Goal: Transaction & Acquisition: Purchase product/service

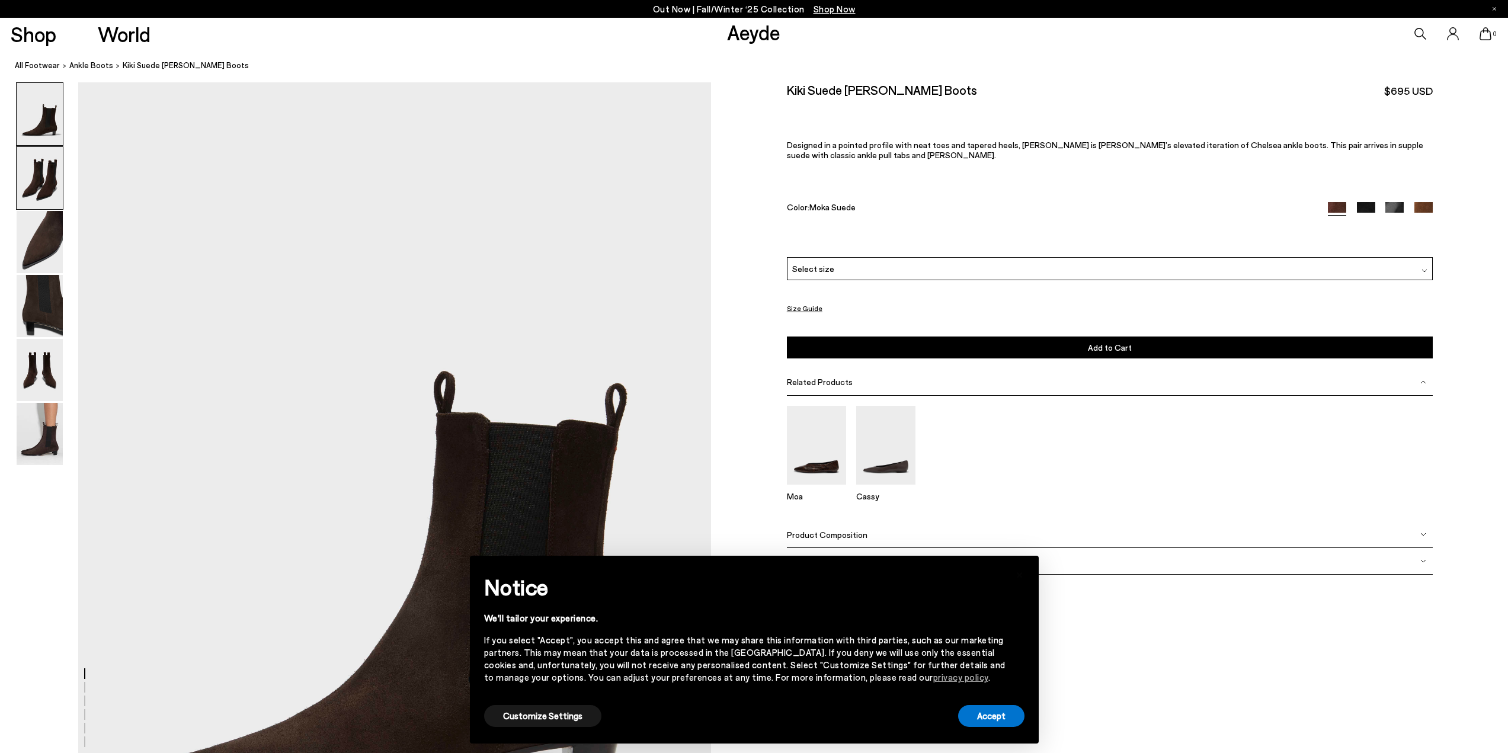
click at [60, 177] on img at bounding box center [40, 178] width 46 height 62
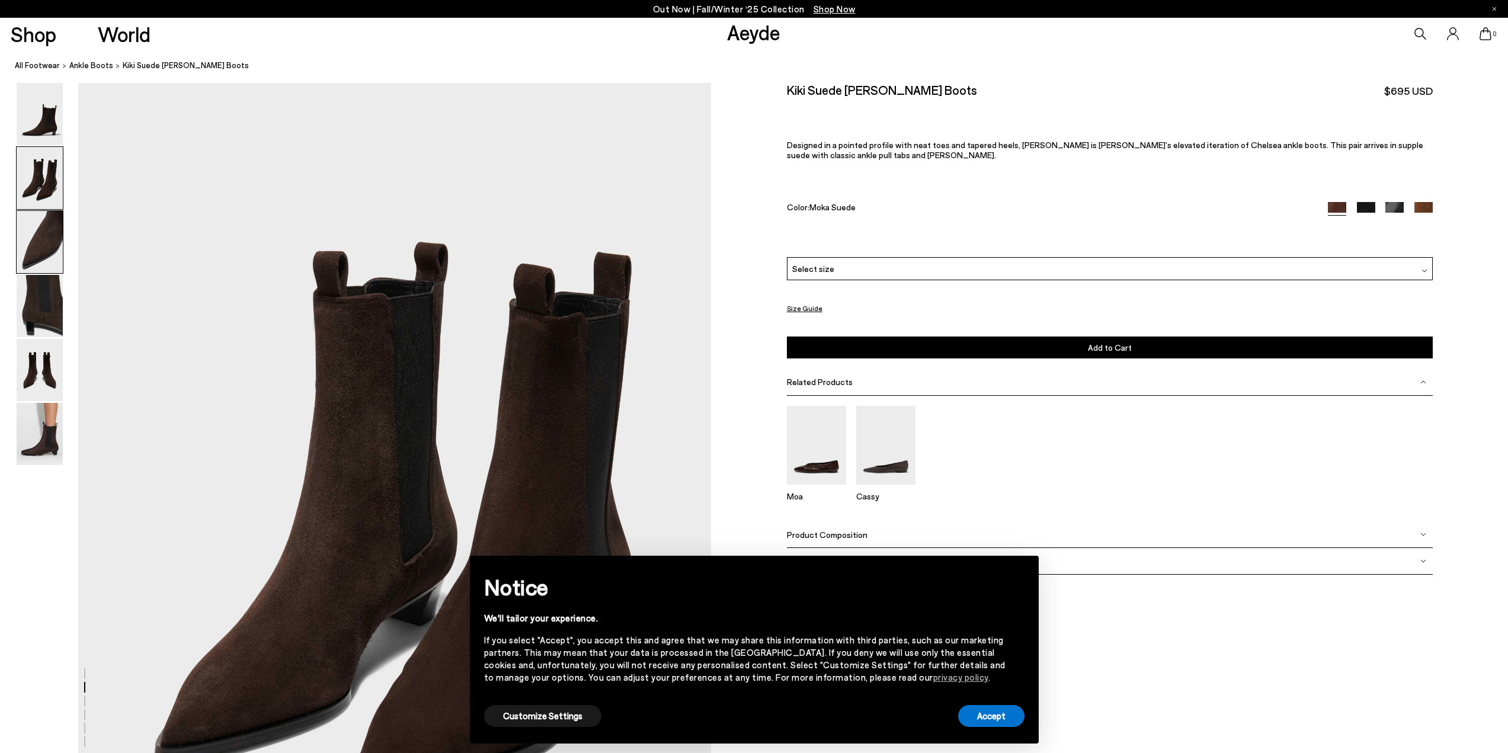
scroll to position [847, 0]
click at [46, 315] on img at bounding box center [40, 306] width 46 height 62
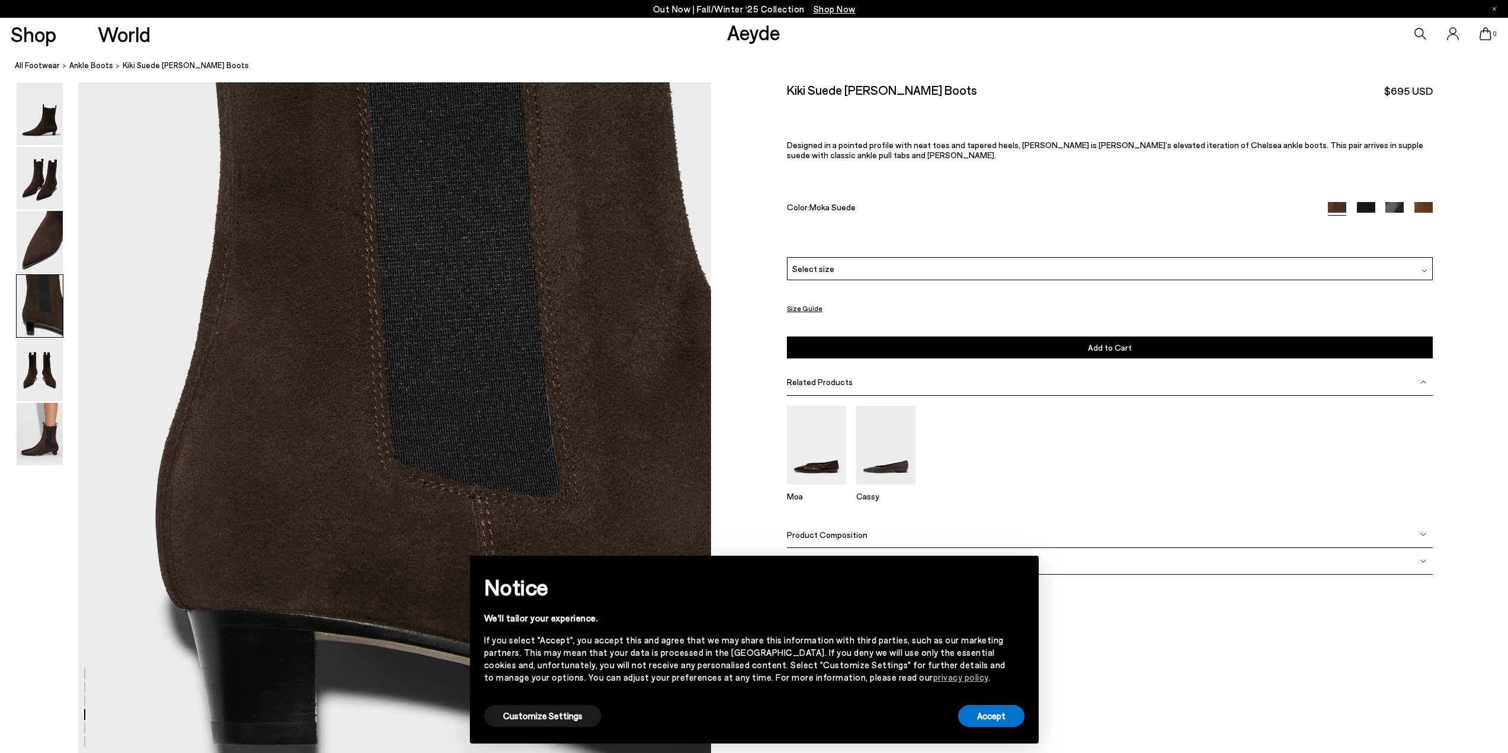
scroll to position [2836, 0]
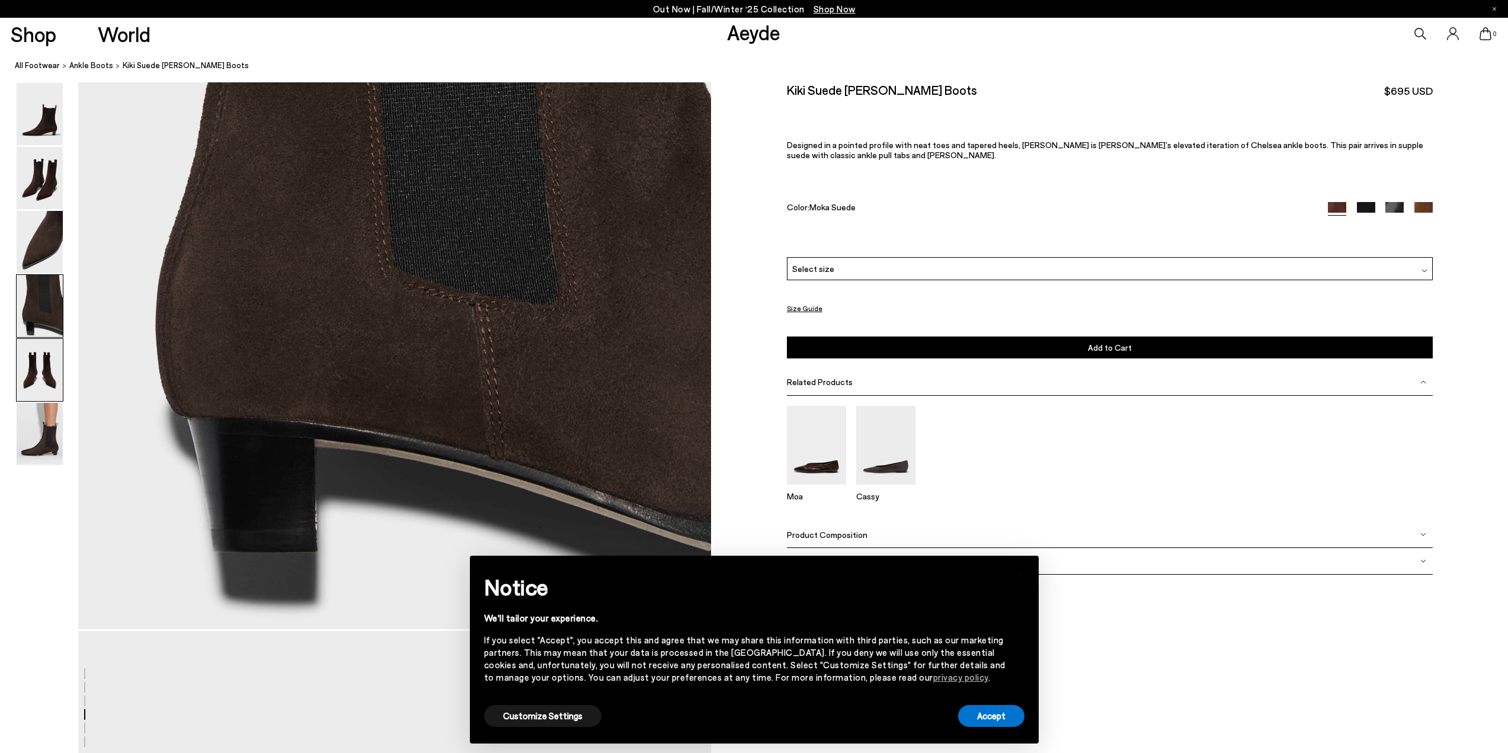
click at [44, 366] on img at bounding box center [40, 370] width 46 height 62
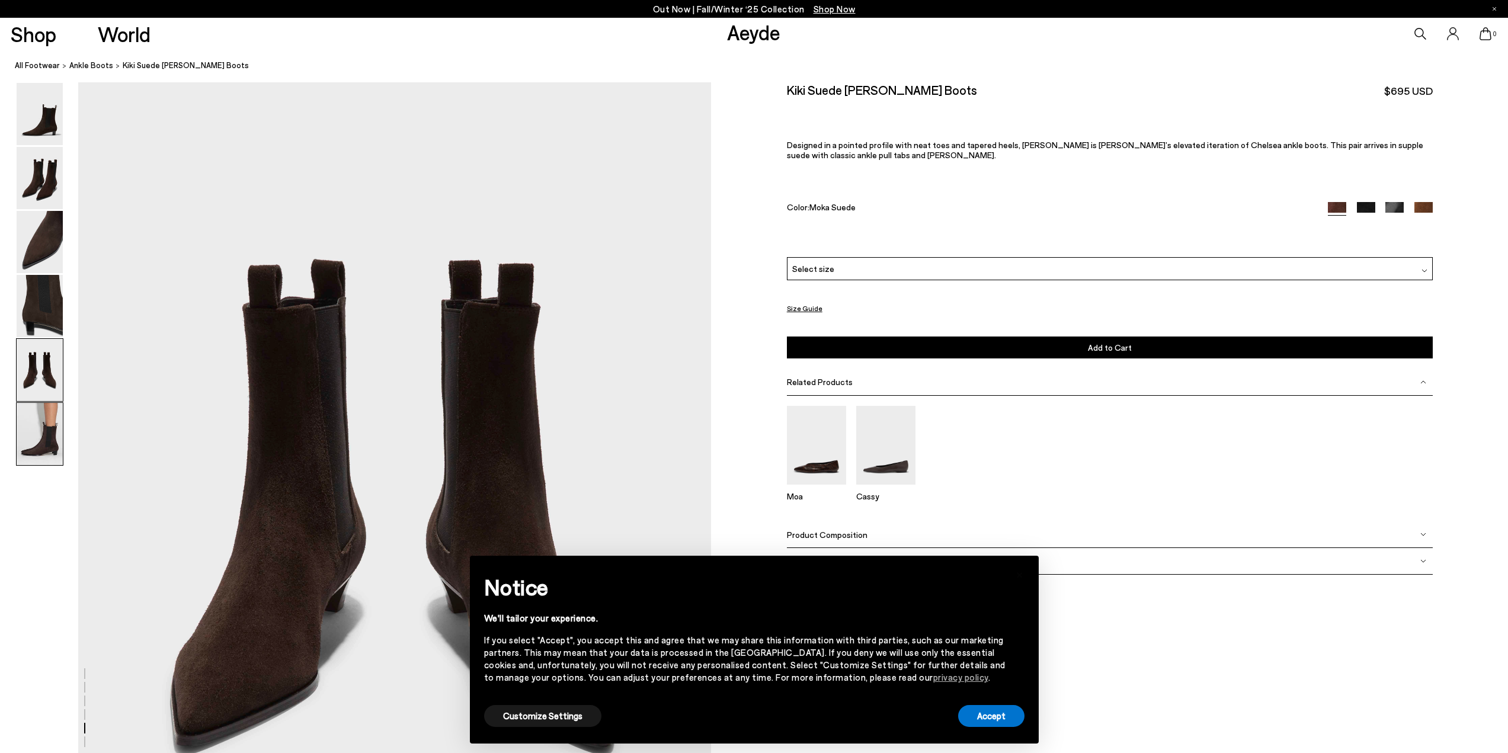
click at [38, 448] on img at bounding box center [40, 434] width 46 height 62
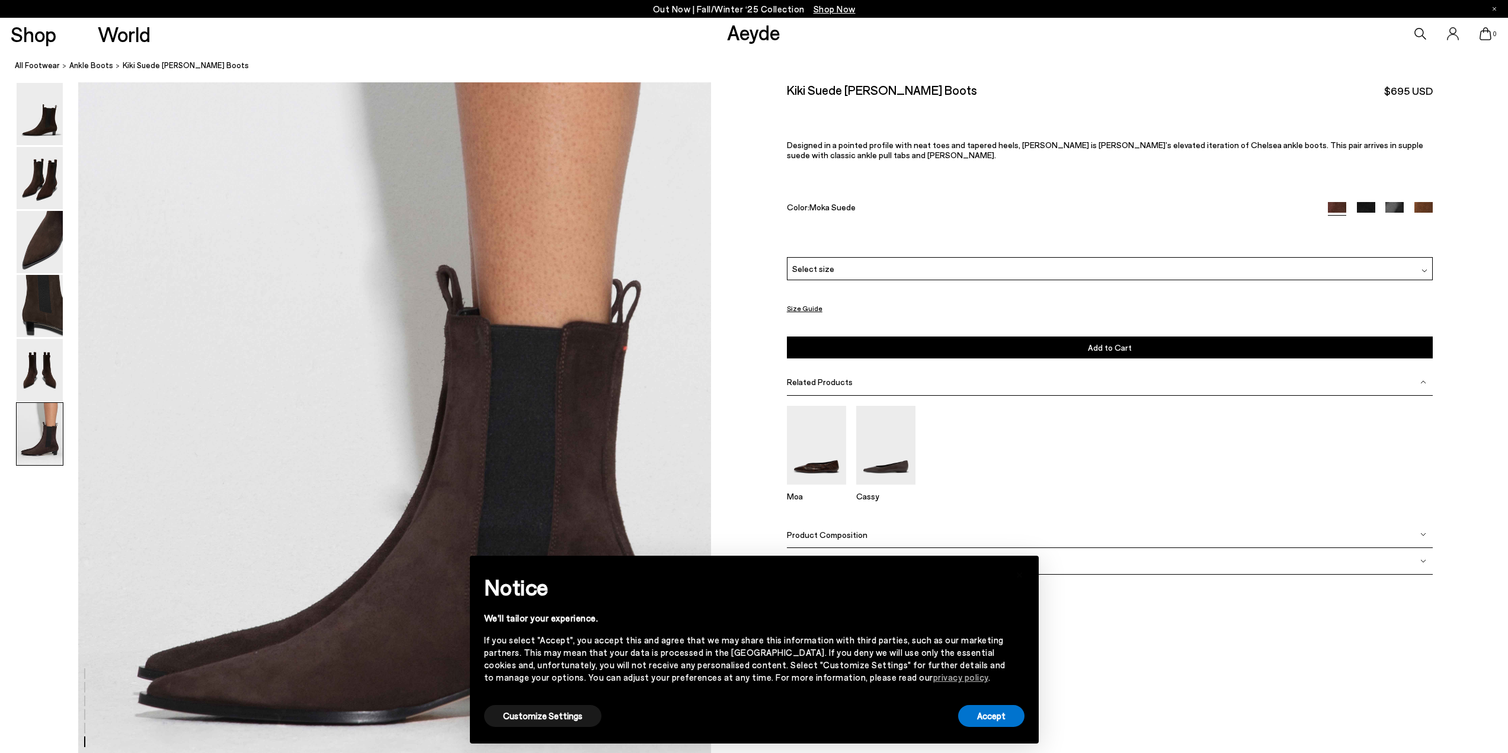
scroll to position [4312, 0]
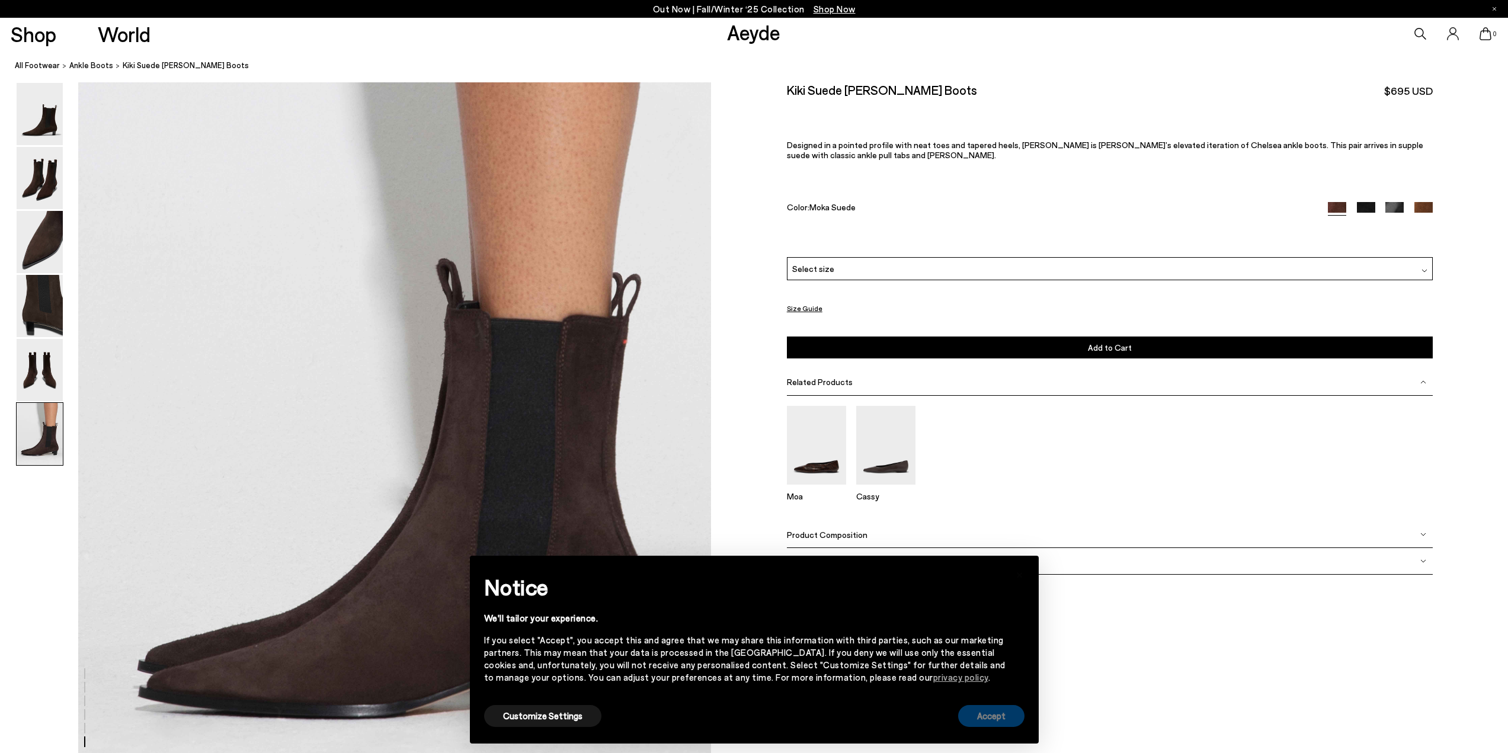
click at [991, 717] on button "Accept" at bounding box center [991, 716] width 66 height 22
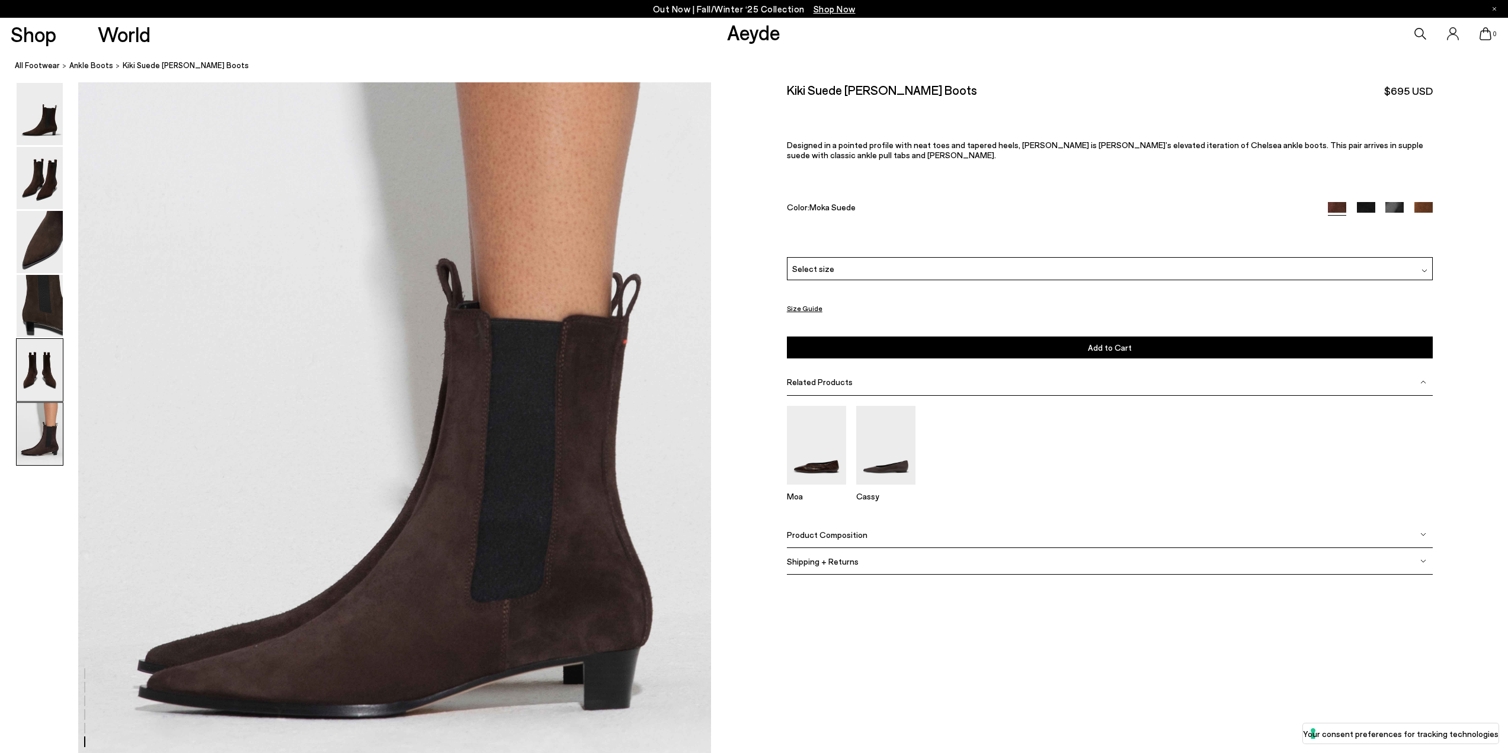
click at [54, 368] on img at bounding box center [40, 370] width 46 height 62
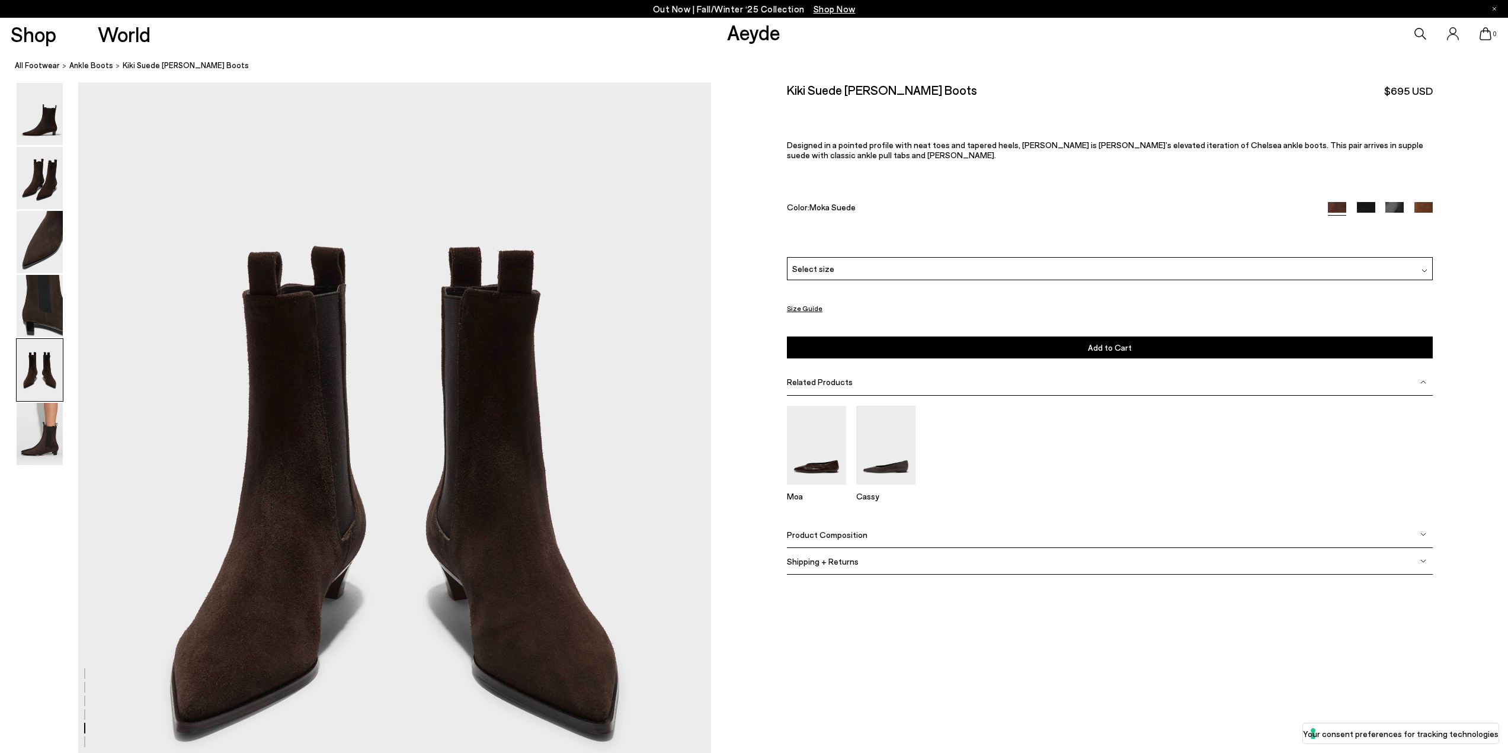
scroll to position [3386, 0]
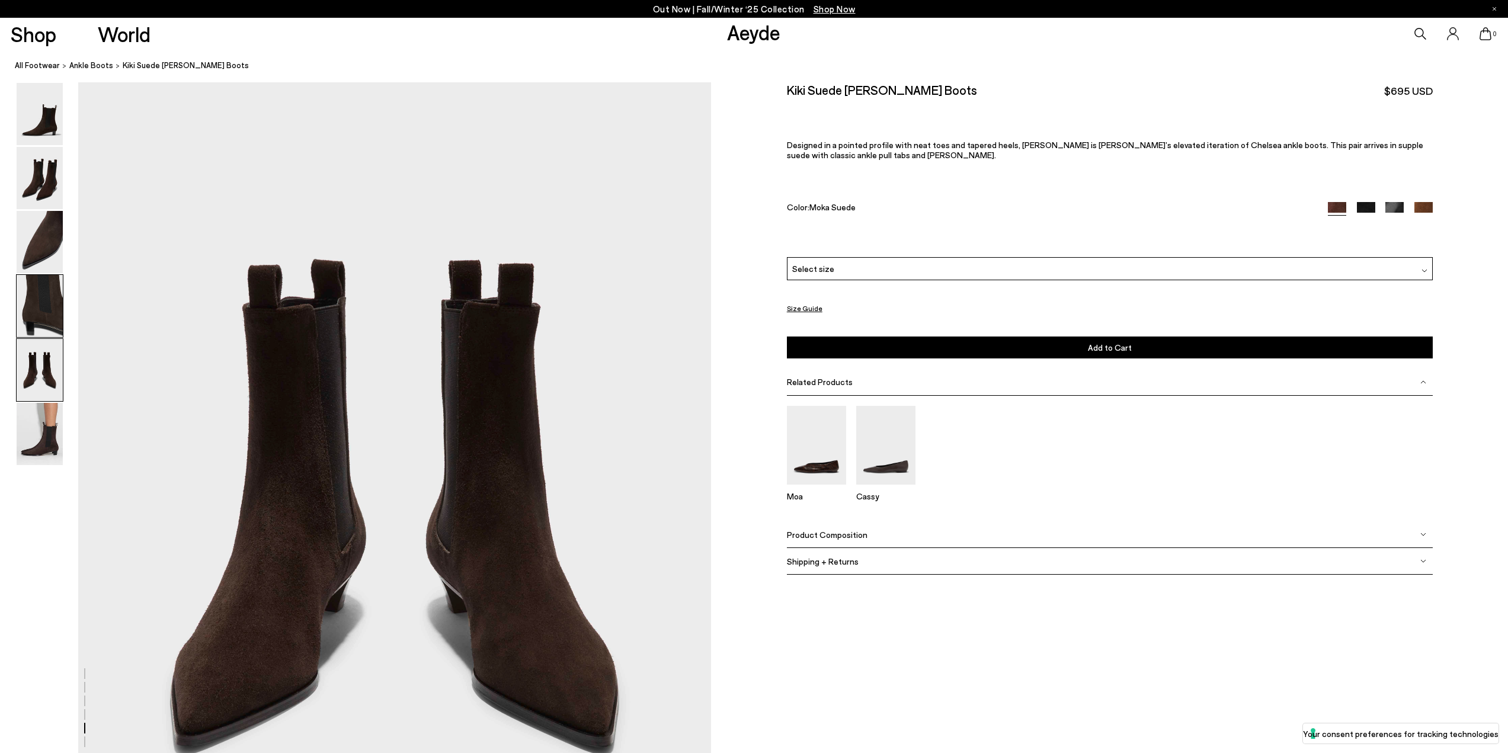
click at [46, 321] on img at bounding box center [40, 306] width 46 height 62
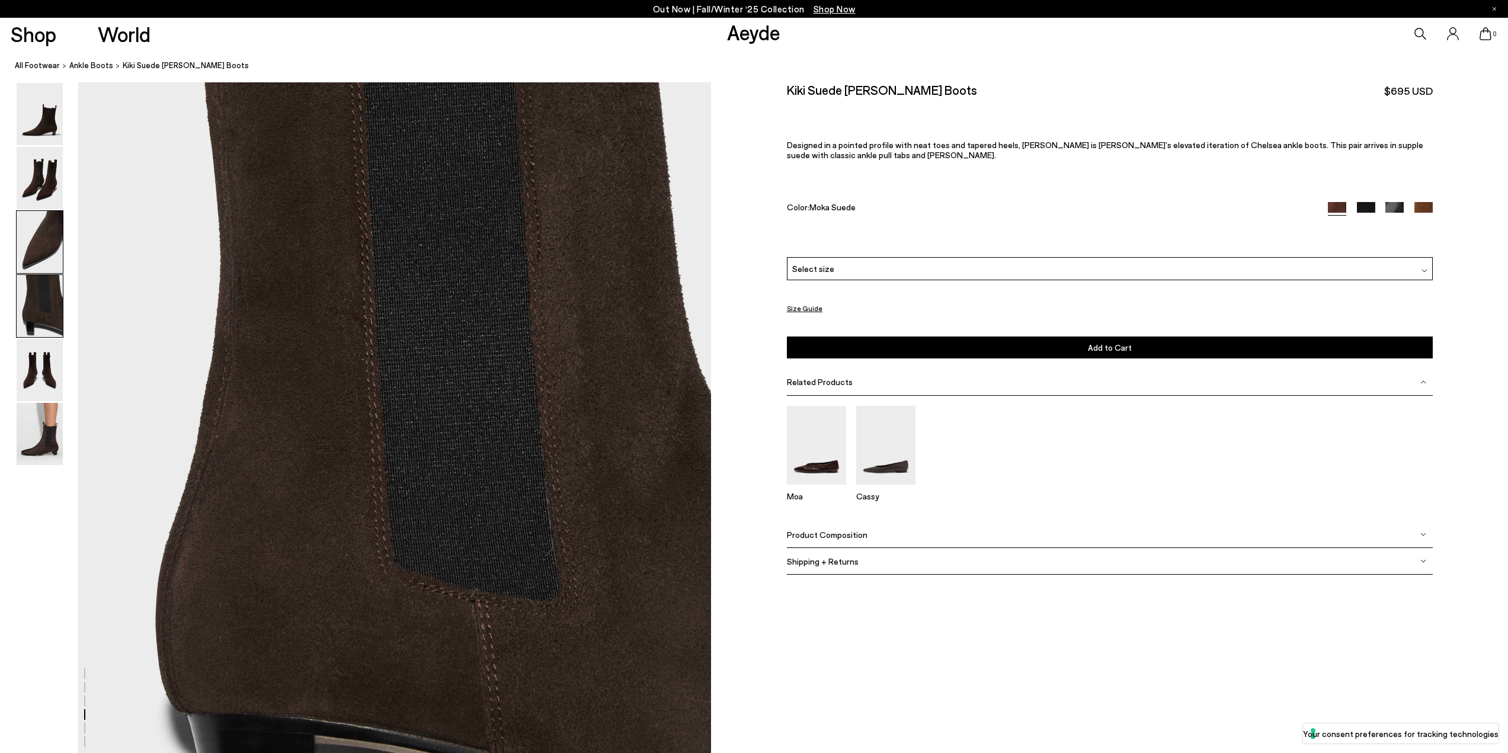
click at [40, 251] on img at bounding box center [40, 242] width 46 height 62
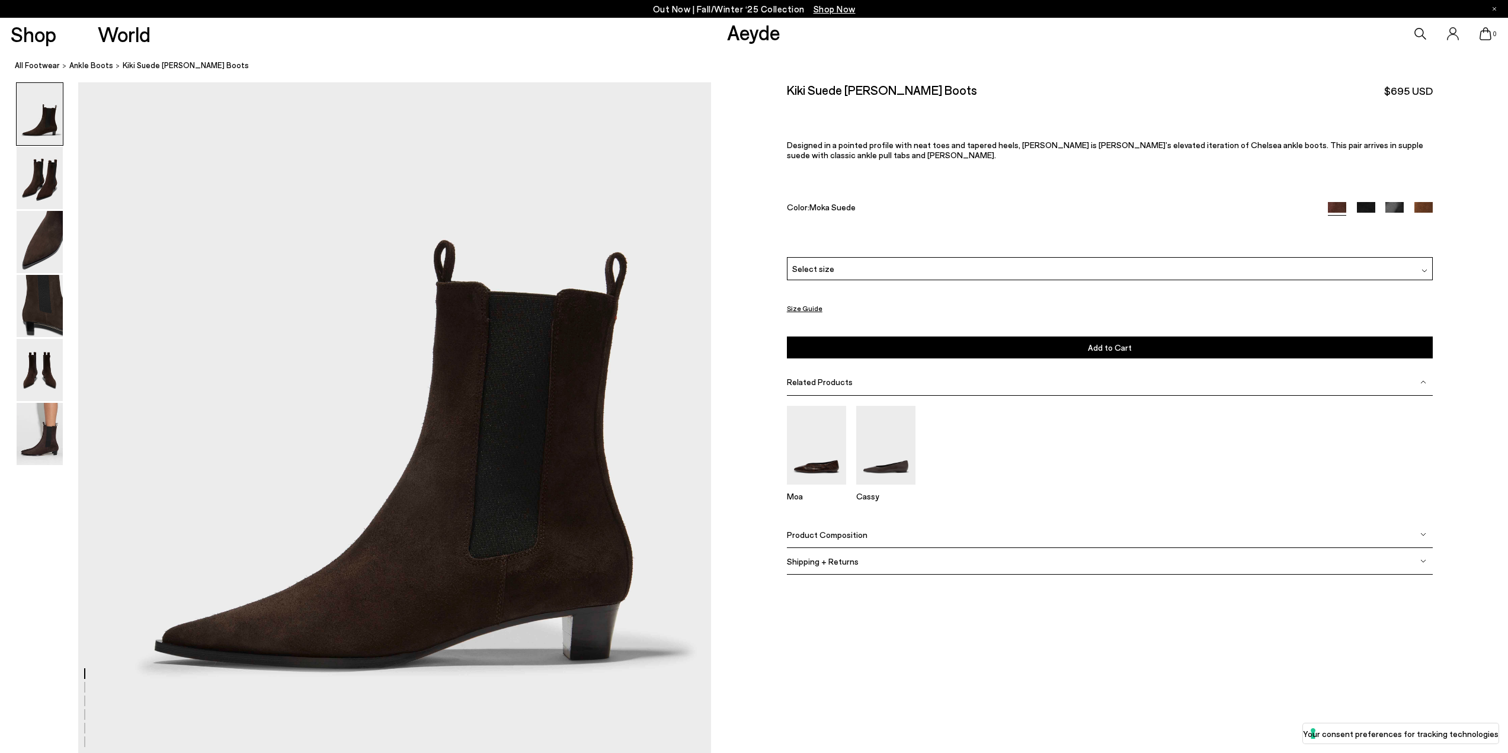
scroll to position [0, 0]
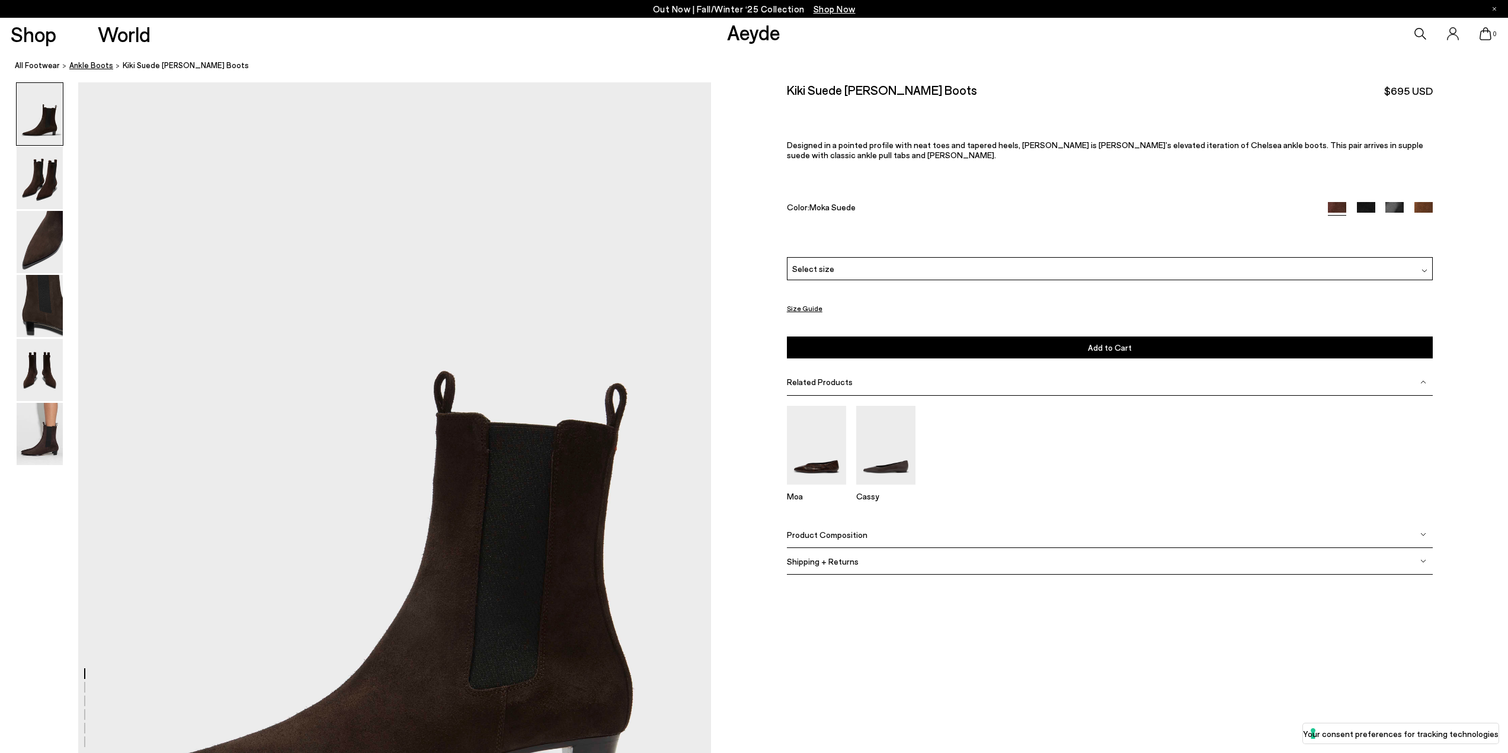
click at [90, 64] on span "ankle boots" at bounding box center [91, 64] width 44 height 9
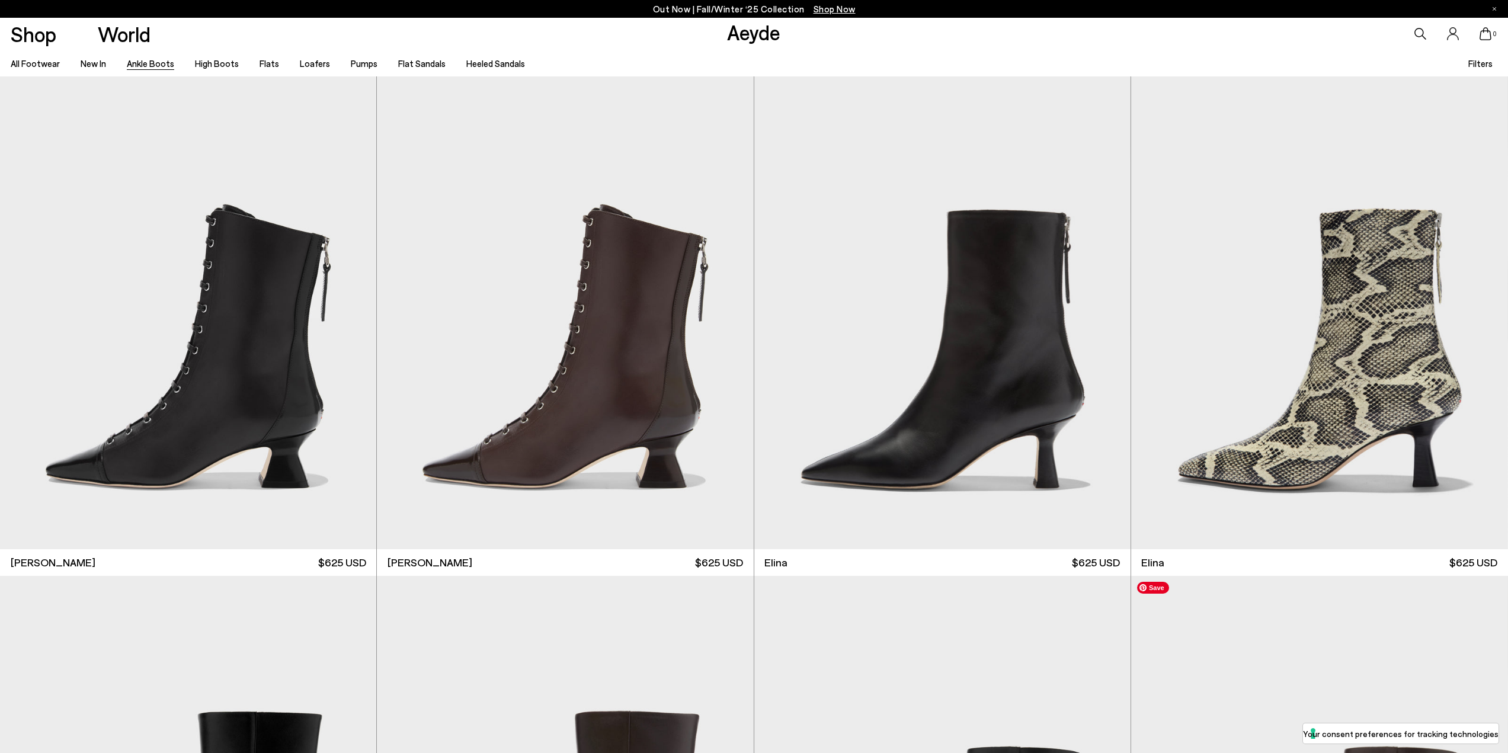
scroll to position [474, 0]
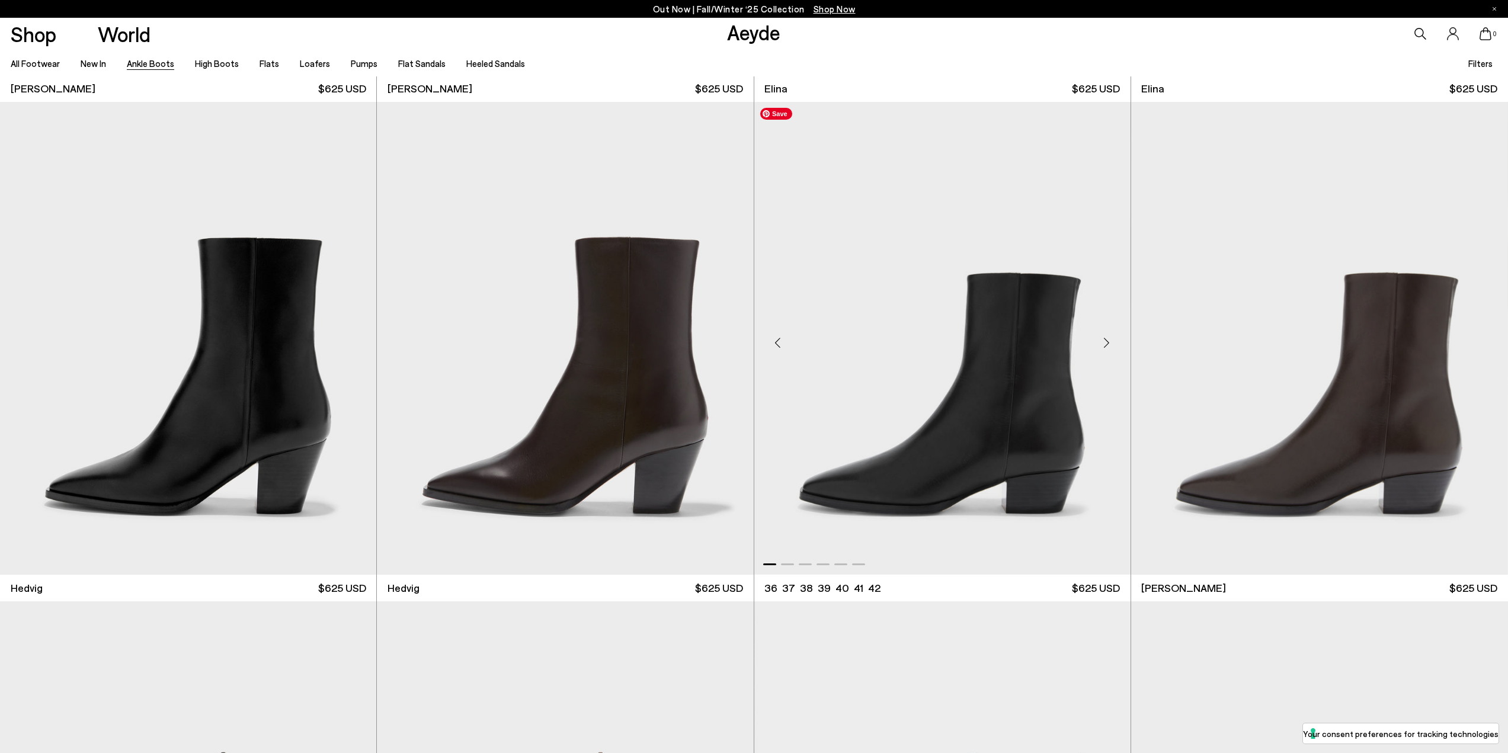
click at [1058, 463] on img "1 / 6" at bounding box center [942, 338] width 376 height 473
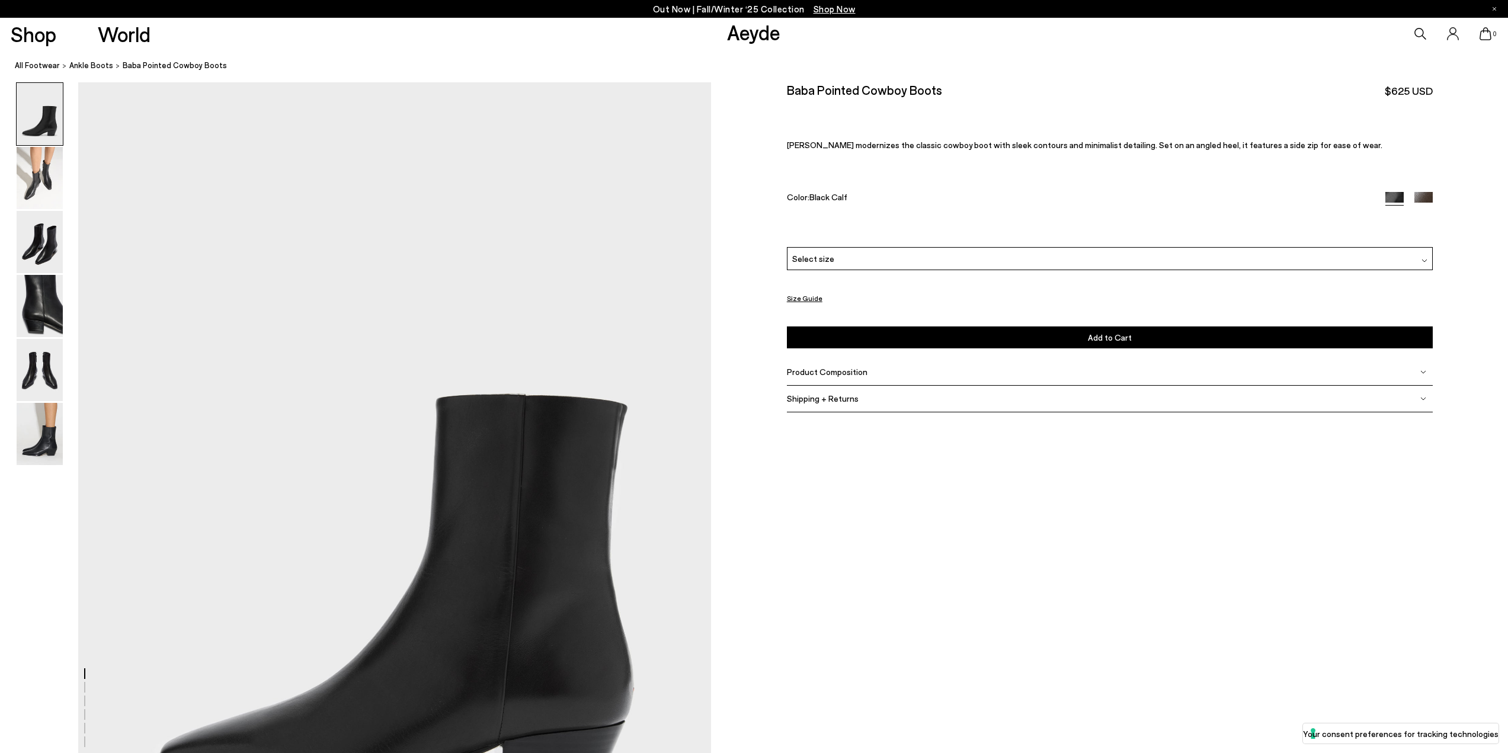
click at [843, 261] on div "Select size" at bounding box center [1110, 258] width 646 height 23
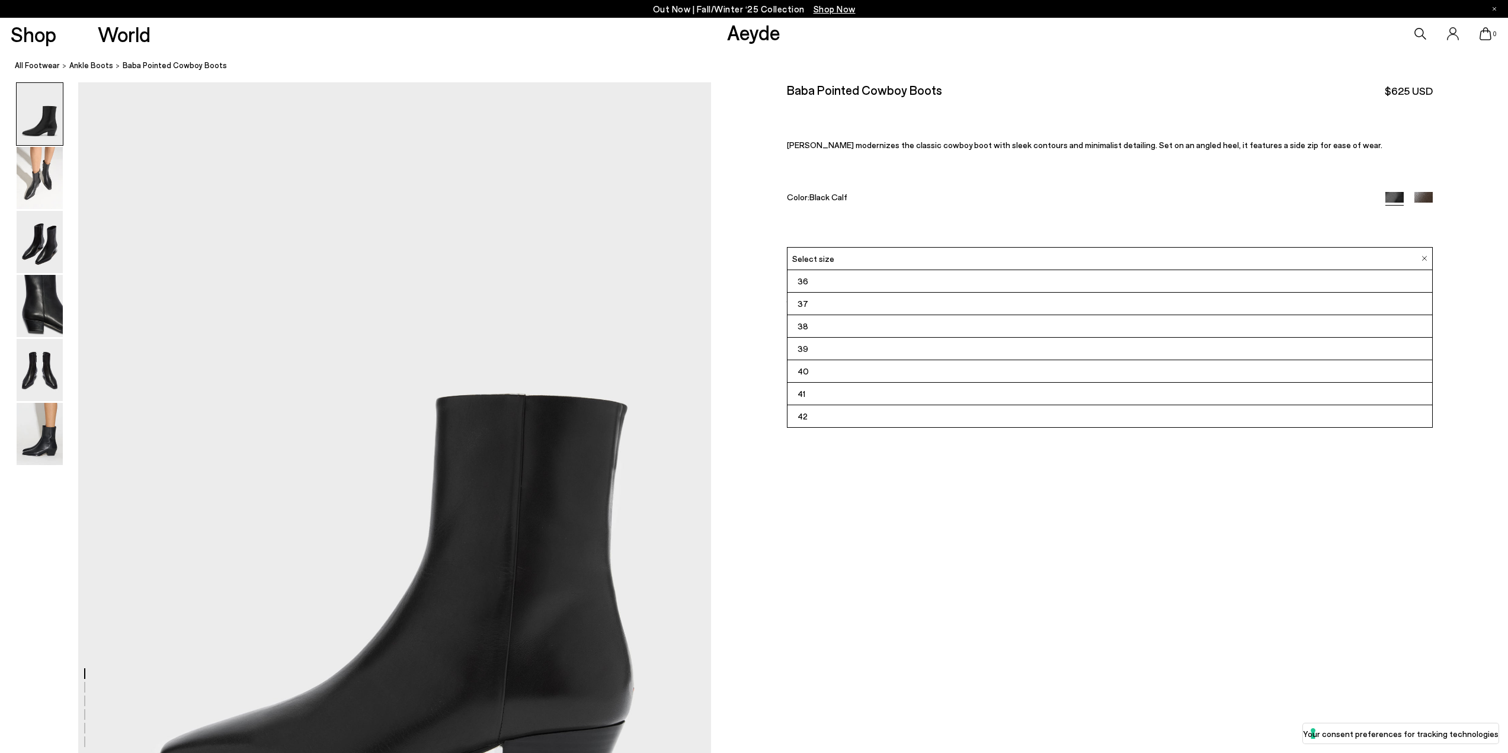
click at [853, 330] on li "38" at bounding box center [1110, 326] width 645 height 23
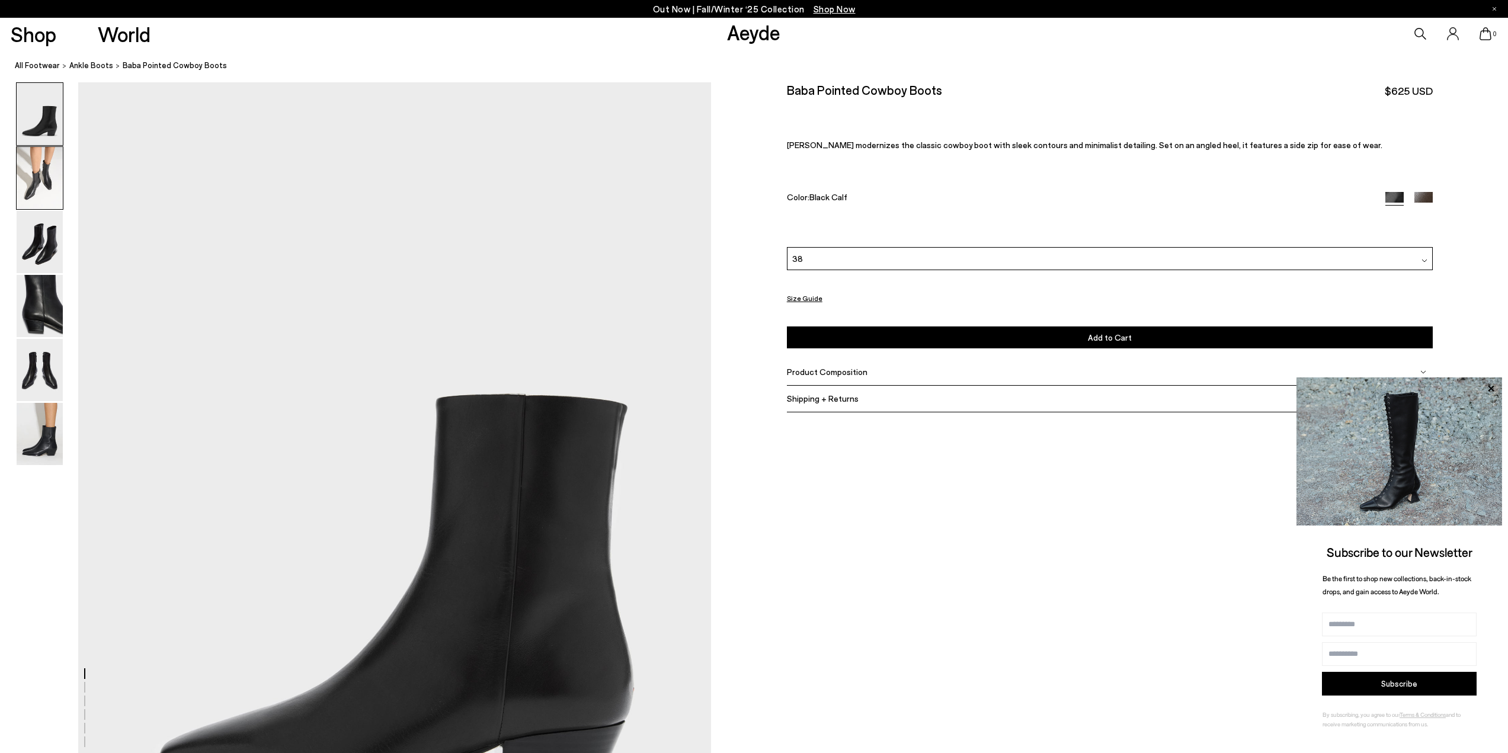
click at [29, 183] on img at bounding box center [40, 178] width 46 height 62
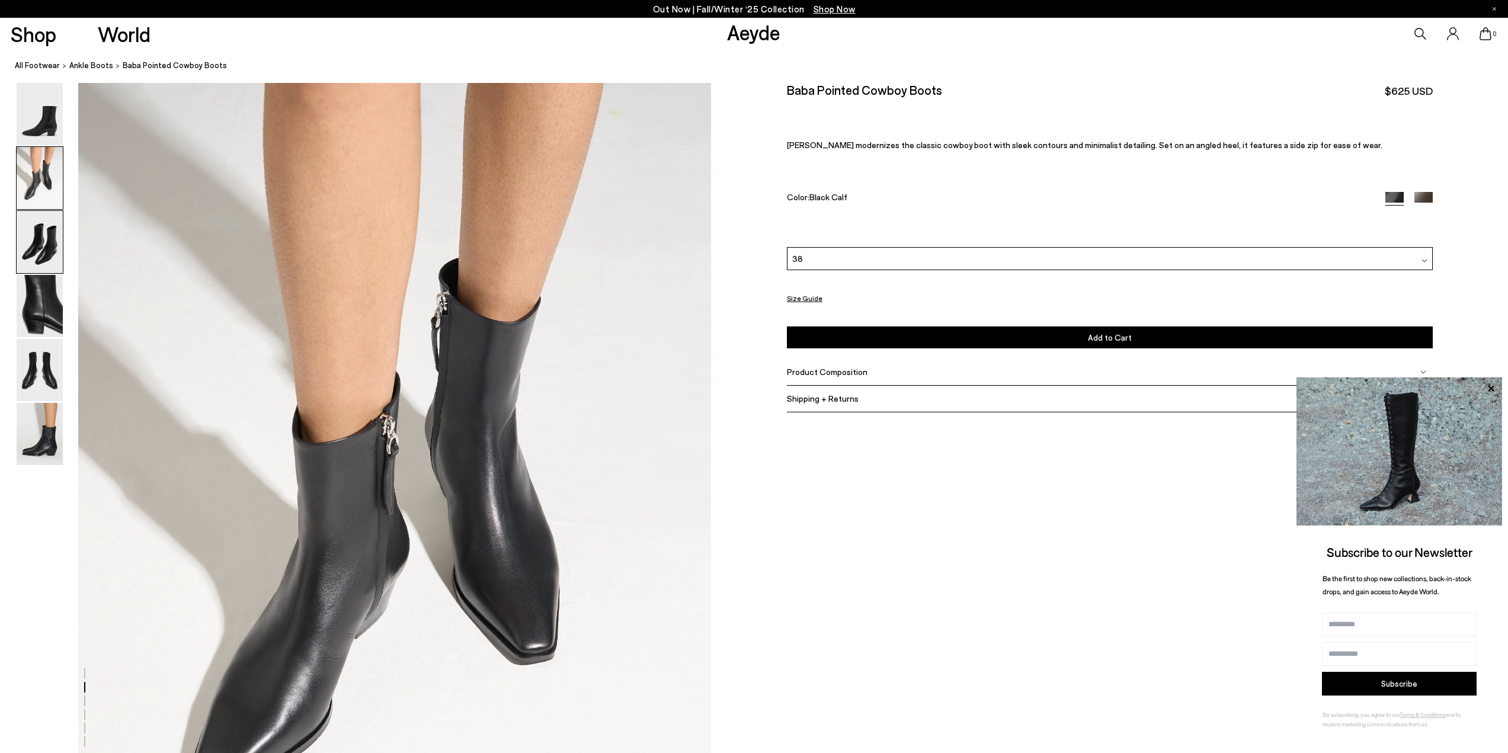
scroll to position [847, 0]
click at [36, 210] on div at bounding box center [39, 241] width 47 height 63
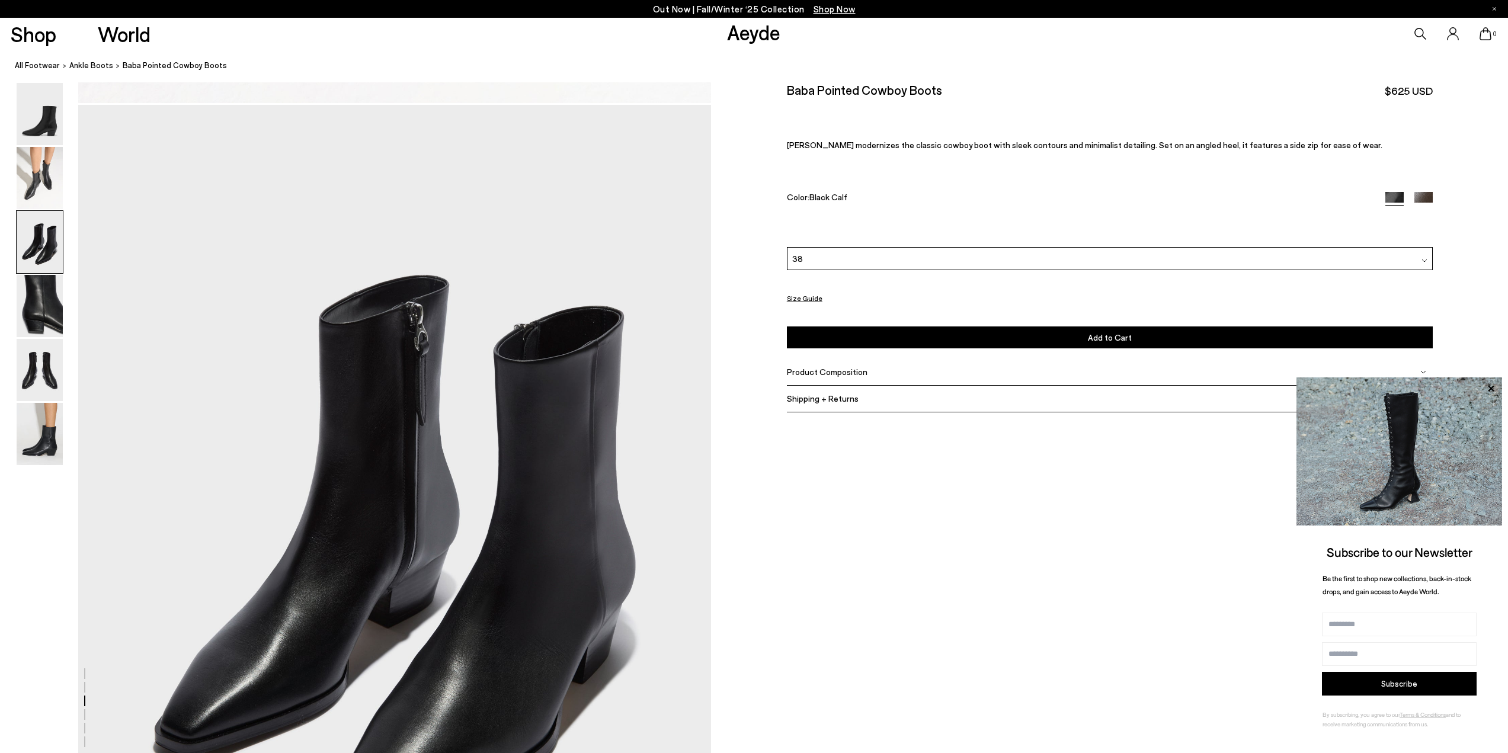
scroll to position [1693, 0]
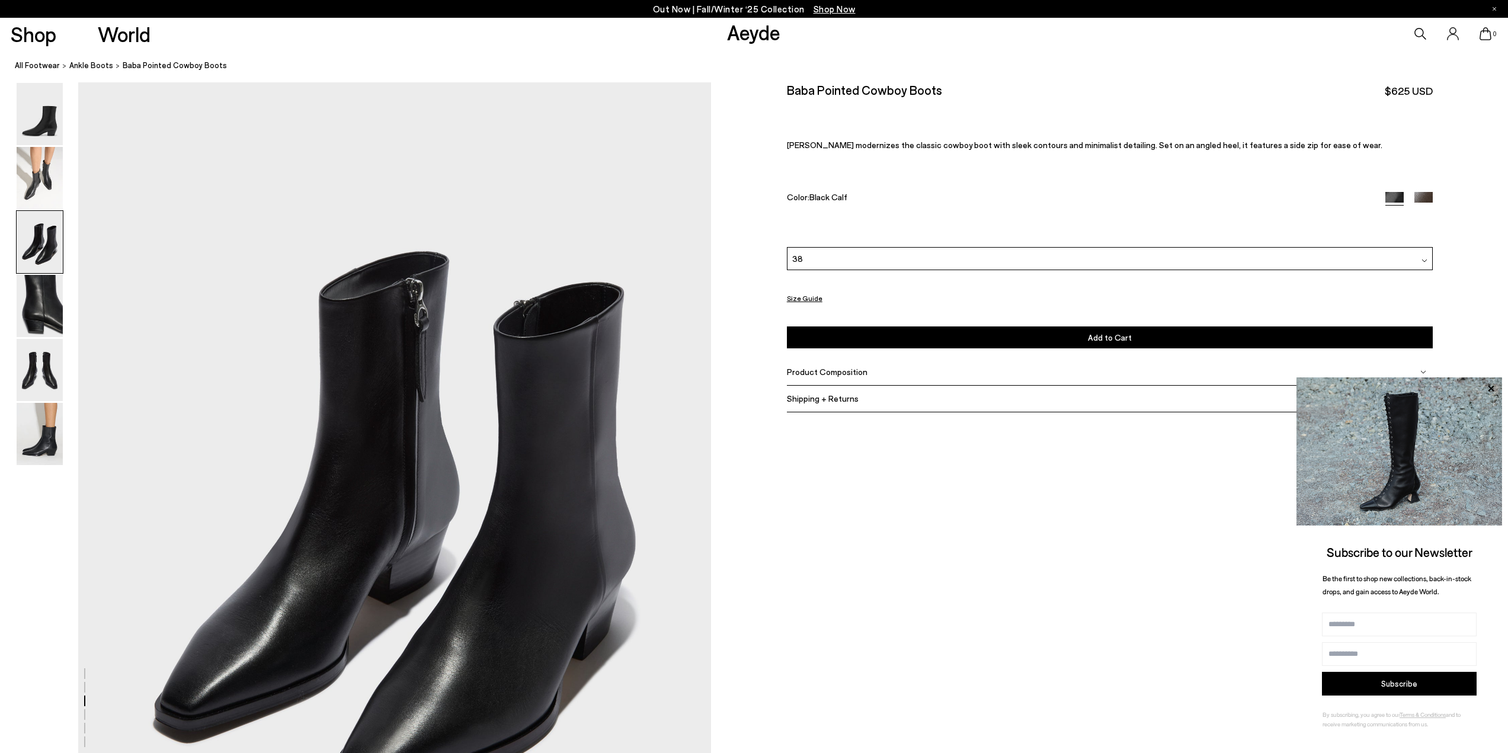
drag, startPoint x: 51, startPoint y: 319, endPoint x: 46, endPoint y: 335, distance: 16.7
click at [50, 319] on img at bounding box center [40, 306] width 46 height 62
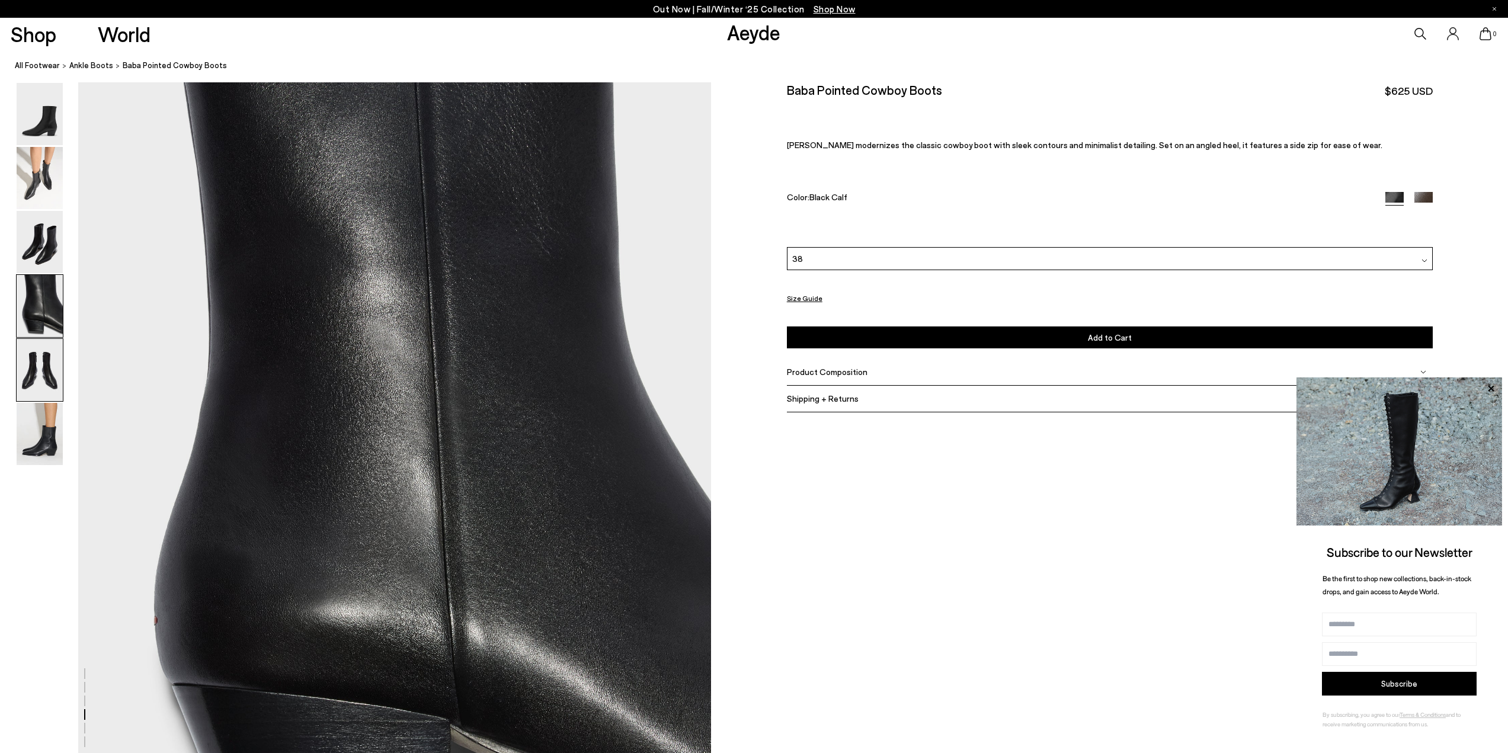
click at [46, 370] on img at bounding box center [40, 370] width 46 height 62
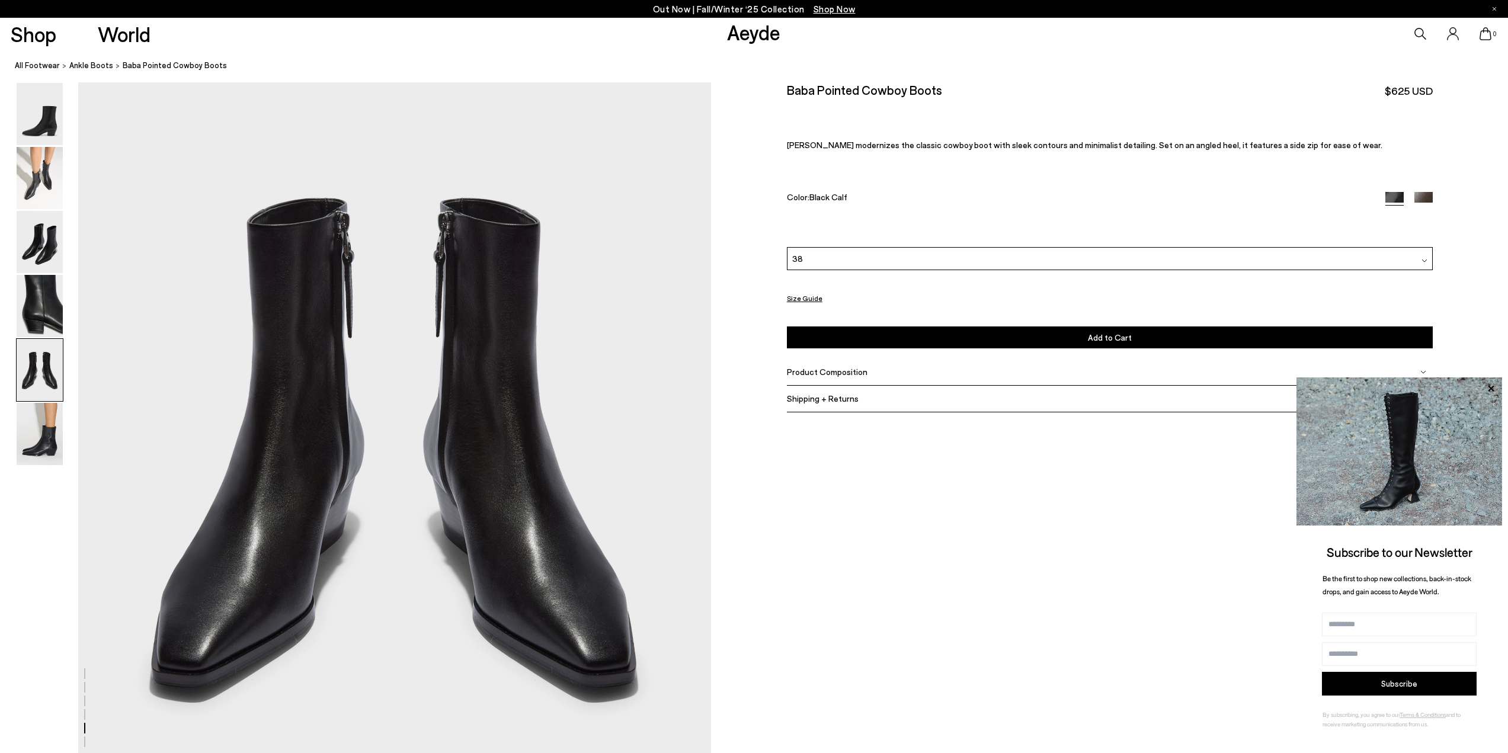
scroll to position [3504, 0]
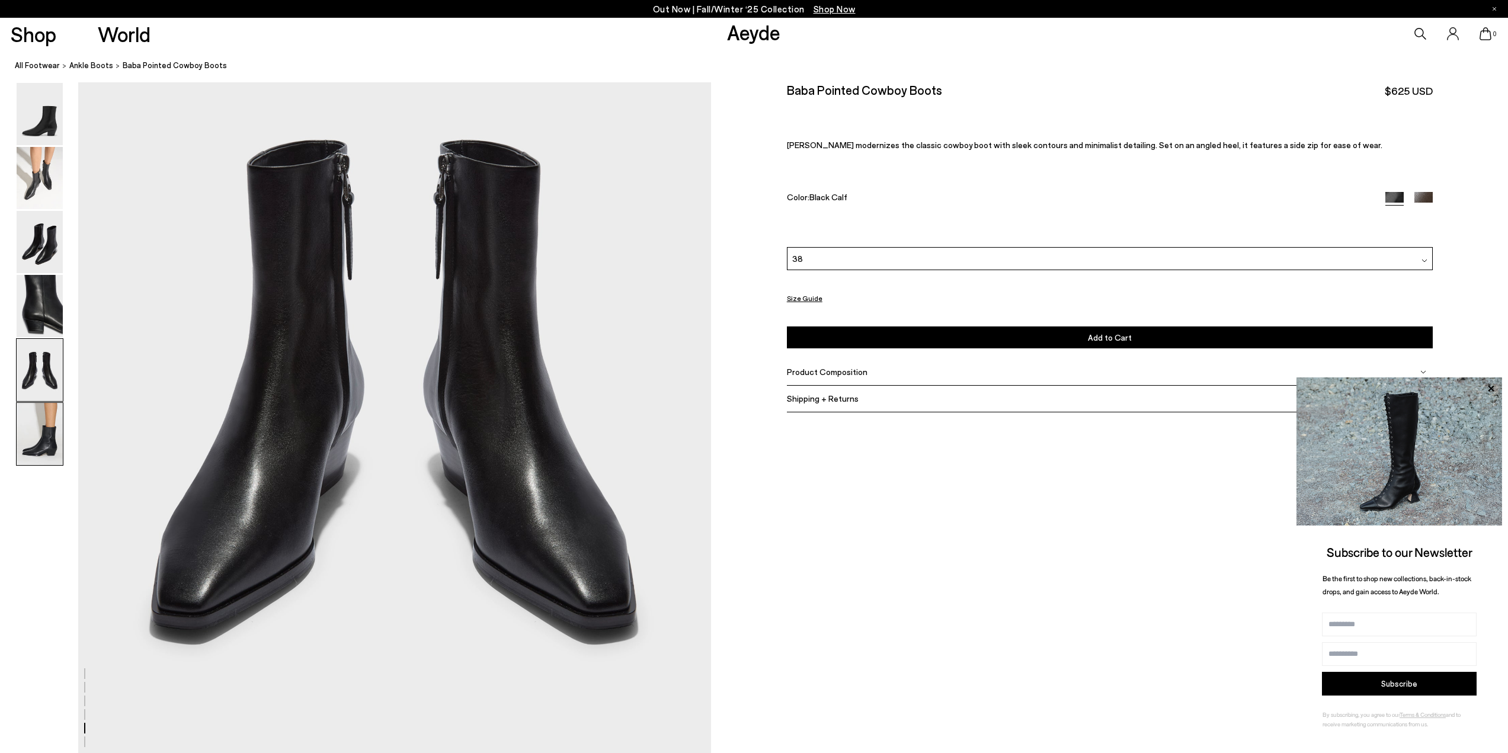
click at [39, 441] on img at bounding box center [40, 434] width 46 height 62
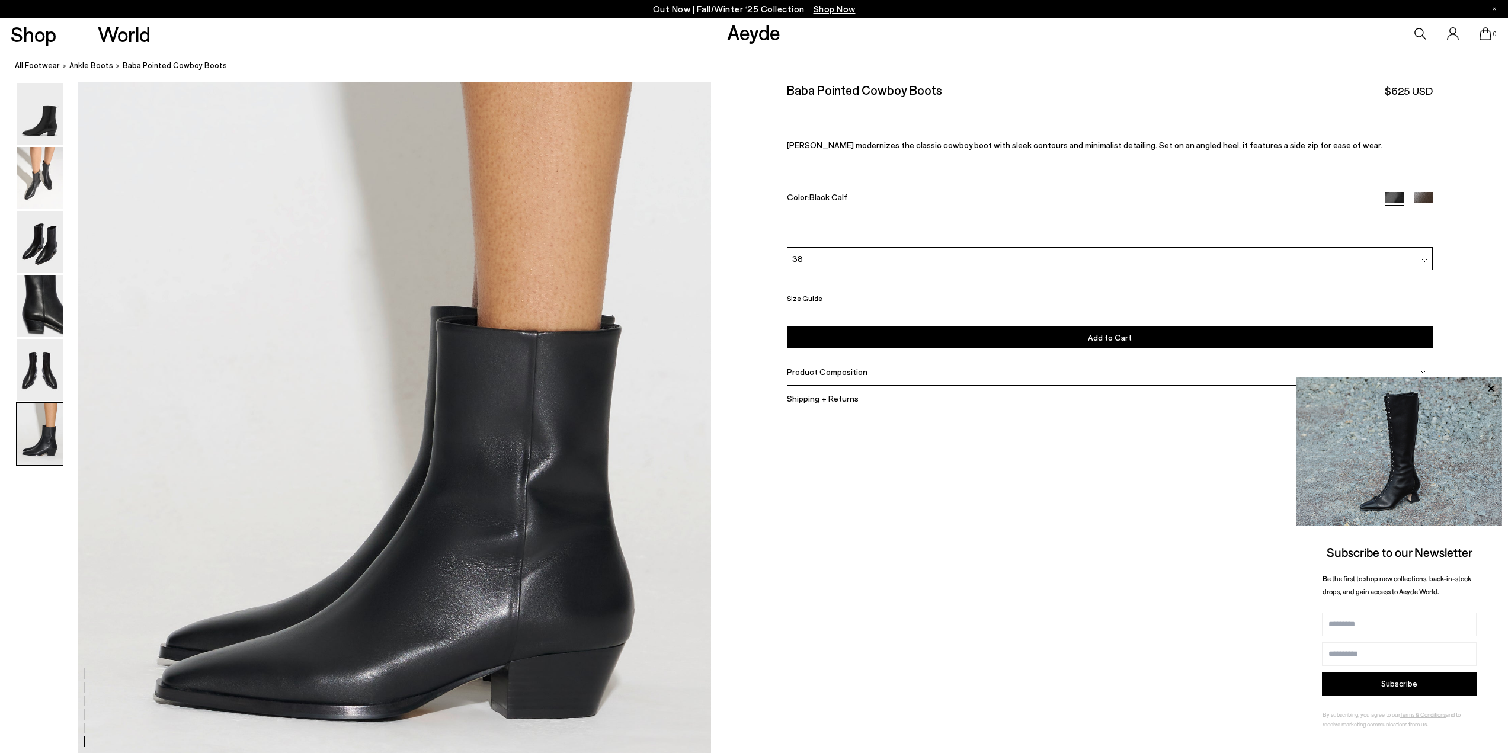
scroll to position [4312, 0]
drag, startPoint x: 910, startPoint y: 148, endPoint x: 1051, endPoint y: 148, distance: 141.0
click at [981, 148] on p "Baba modernizes the classic cowboy boot with sleek contours and minimalist deta…" at bounding box center [1110, 145] width 646 height 10
click at [1154, 149] on p "Baba modernizes the classic cowboy boot with sleek contours and minimalist deta…" at bounding box center [1110, 145] width 646 height 10
click at [1422, 197] on img at bounding box center [1424, 200] width 18 height 18
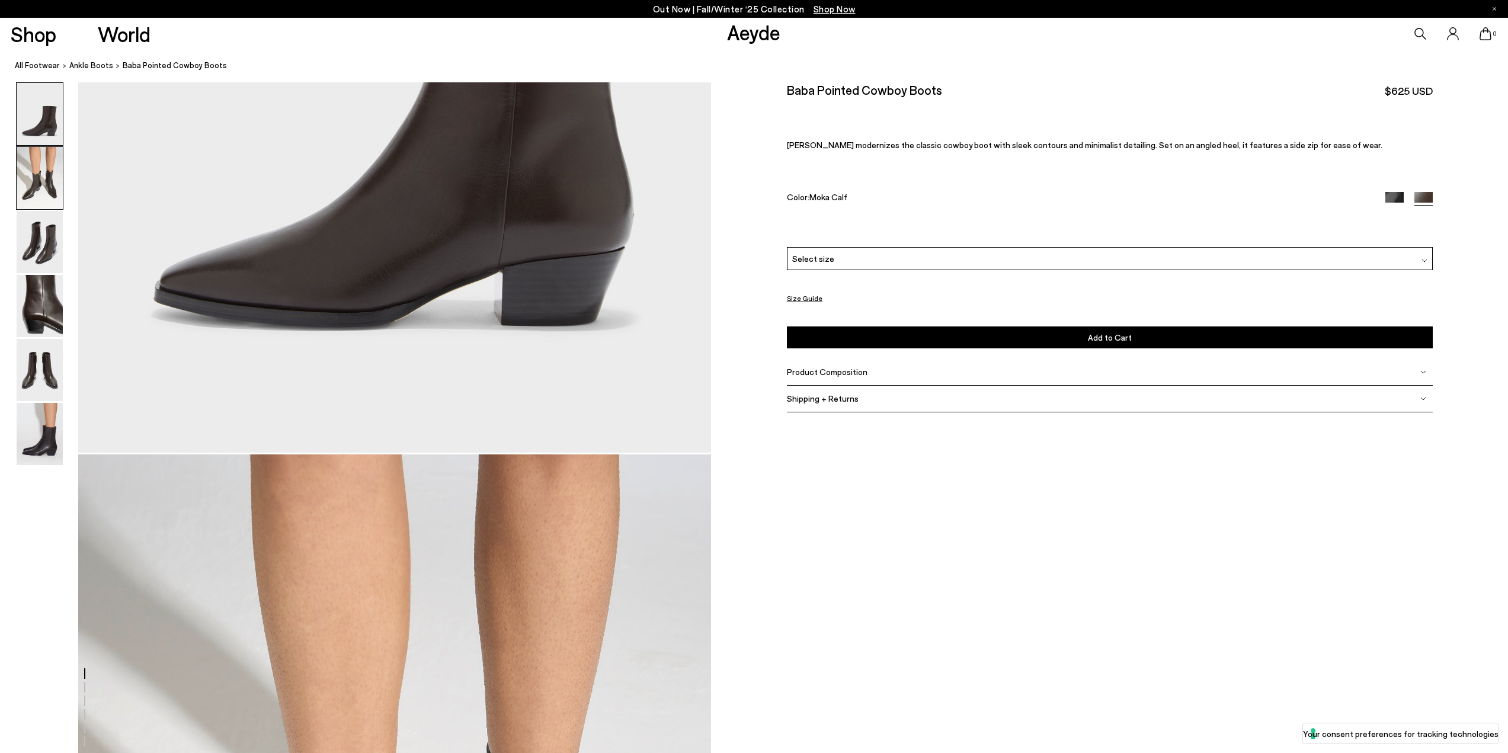
click at [31, 187] on img at bounding box center [40, 178] width 46 height 62
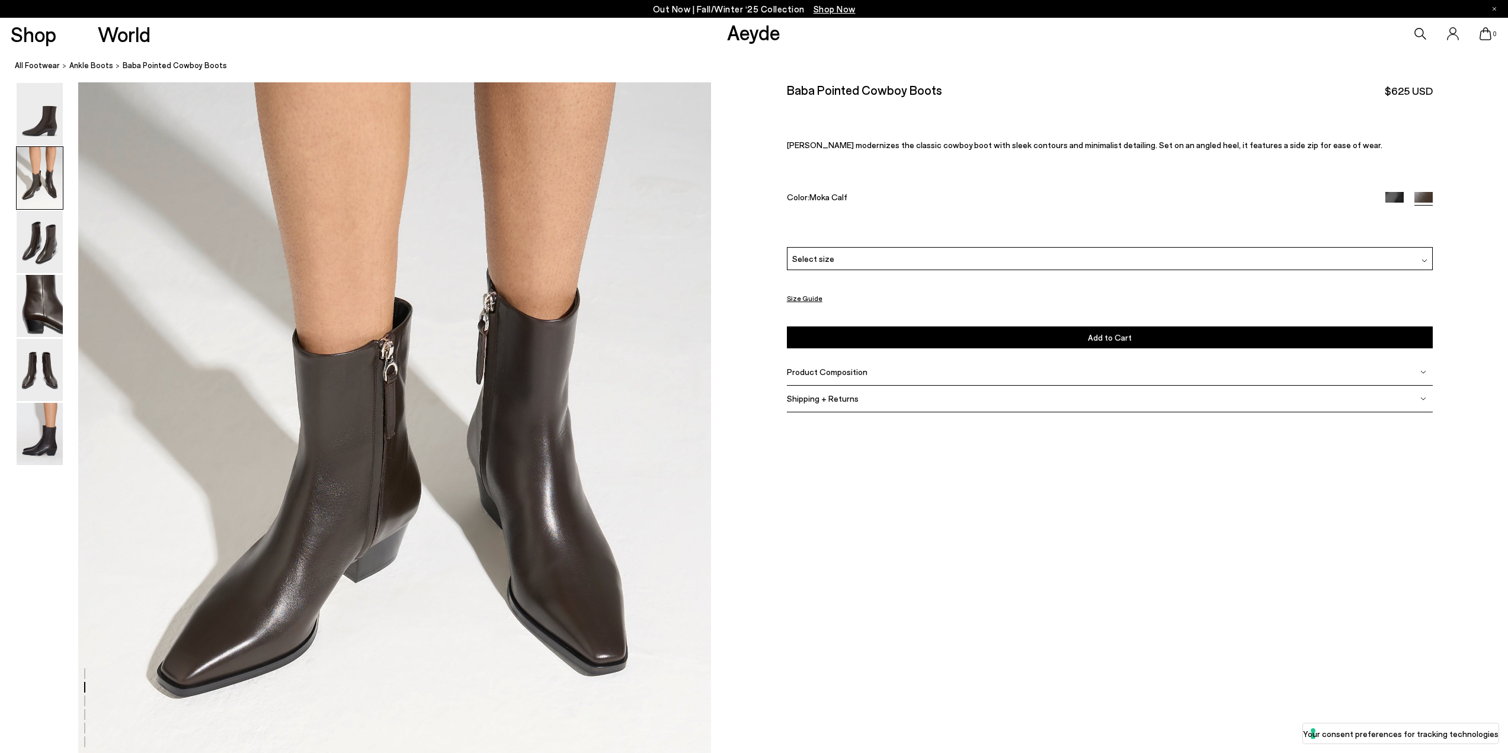
scroll to position [1025, 0]
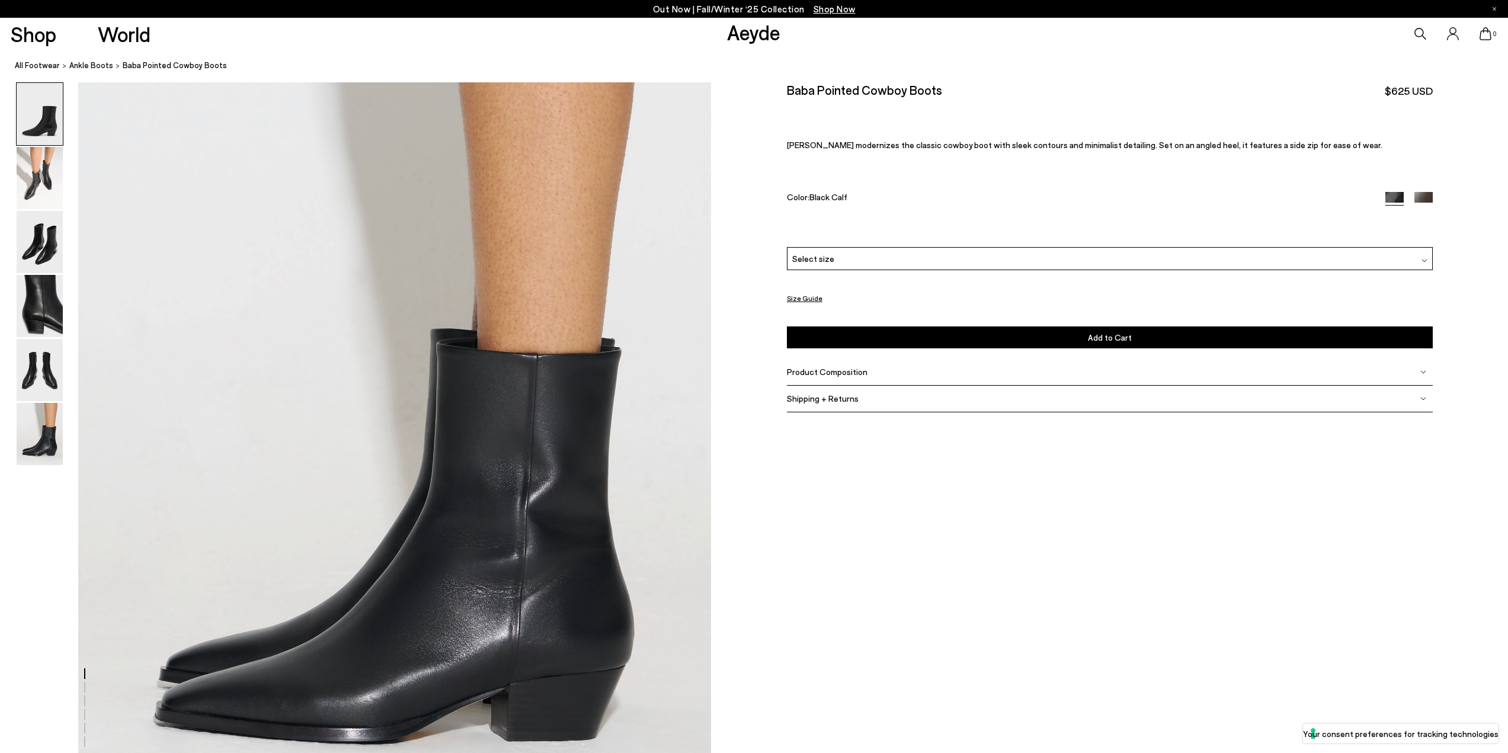
scroll to position [4312, 0]
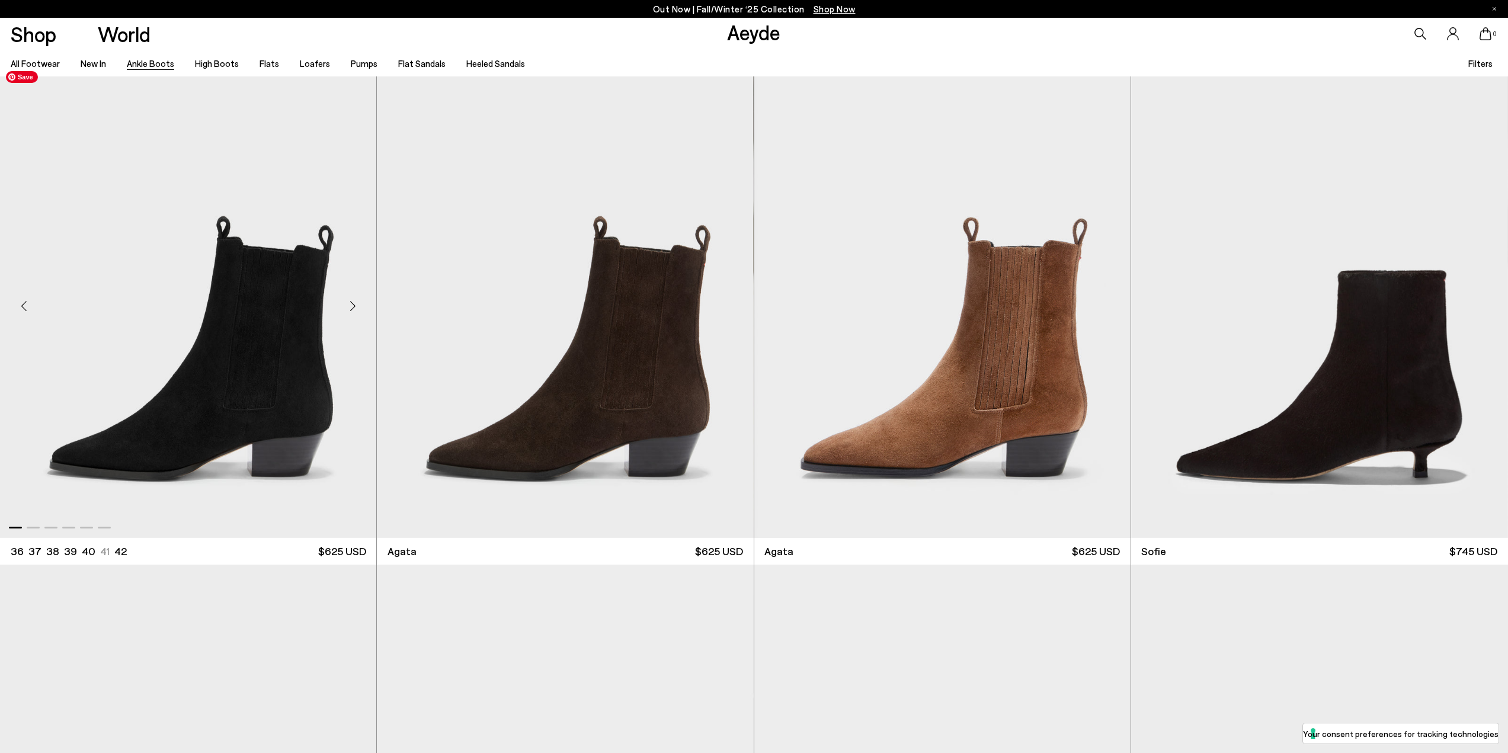
scroll to position [1007, 0]
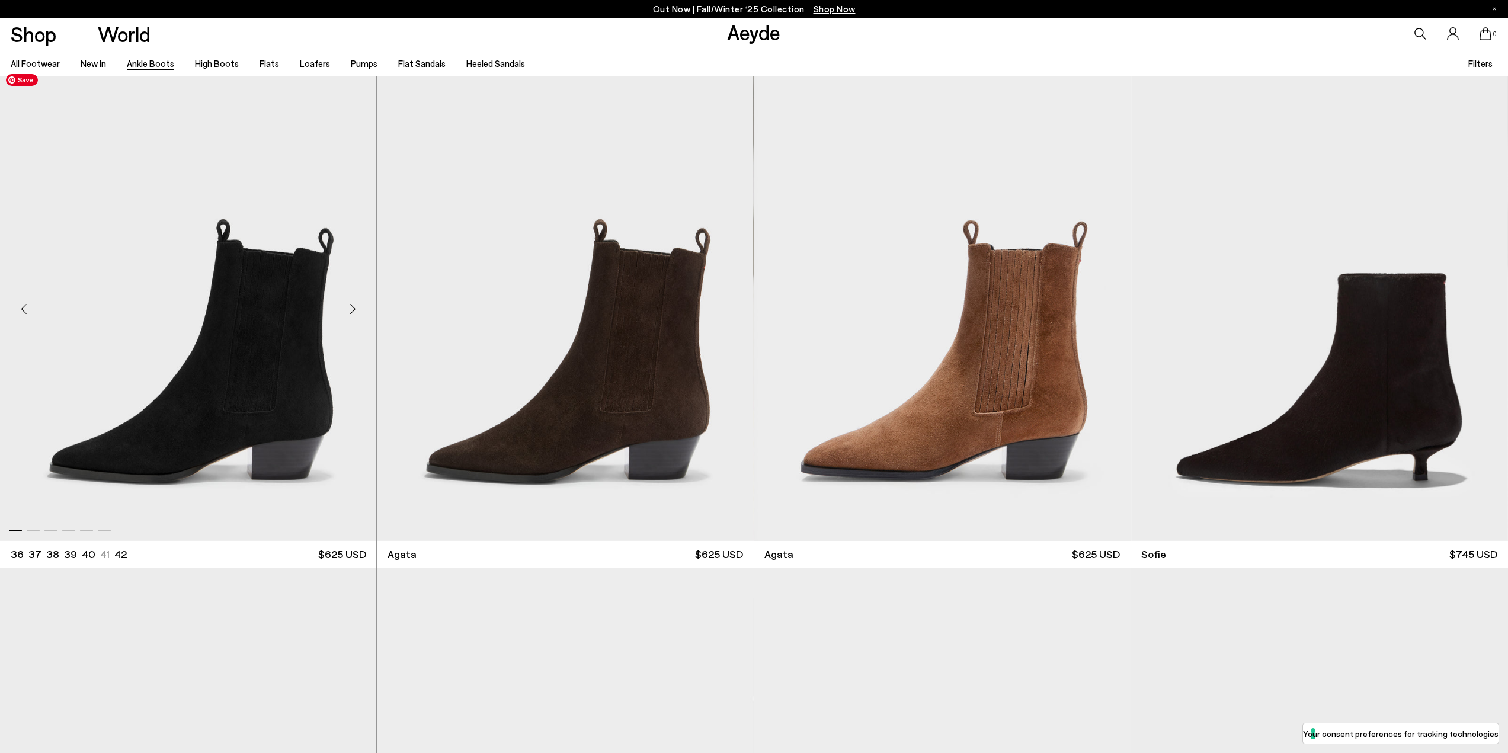
click at [242, 312] on img "1 / 6" at bounding box center [188, 304] width 376 height 473
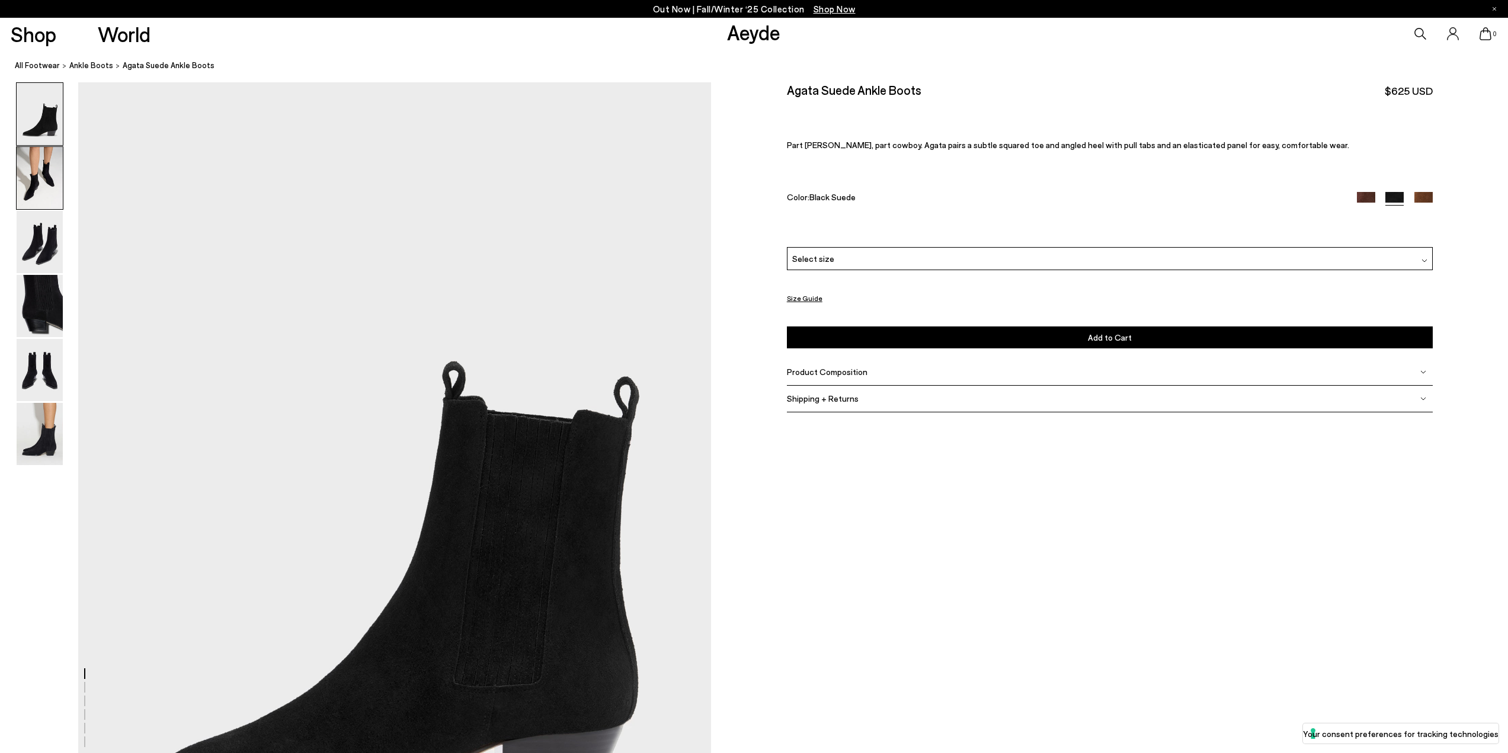
click at [37, 179] on img at bounding box center [40, 178] width 46 height 62
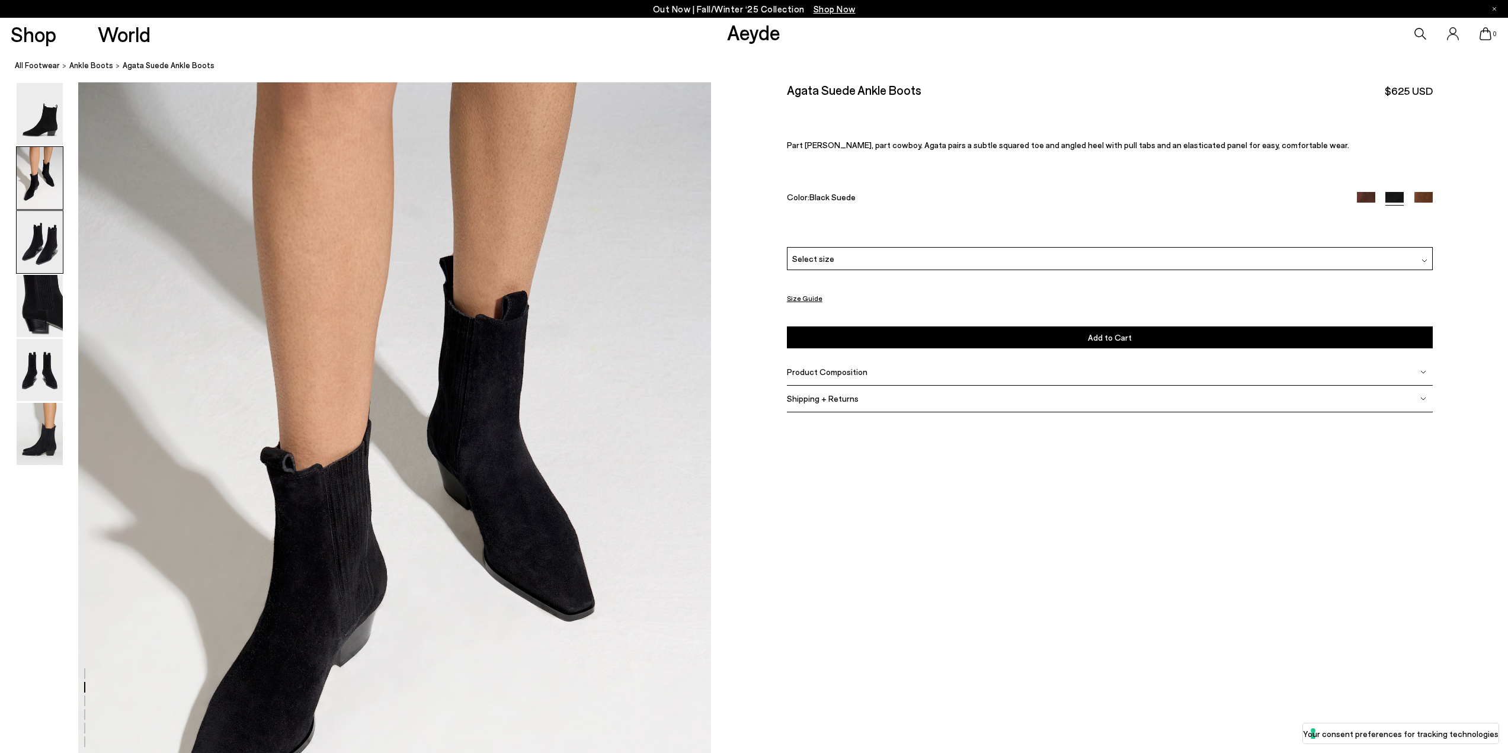
click at [35, 244] on img at bounding box center [40, 242] width 46 height 62
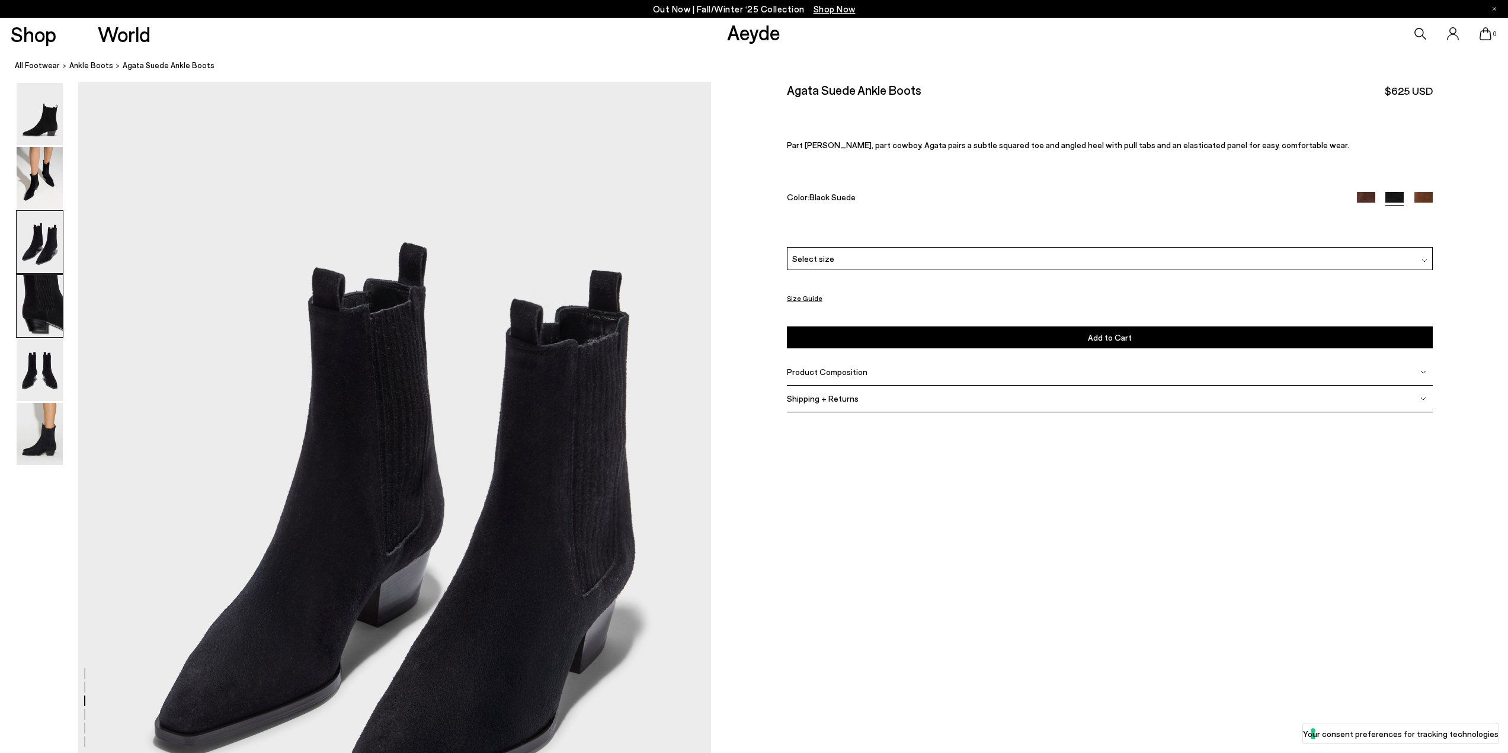
click at [62, 311] on img at bounding box center [40, 306] width 46 height 62
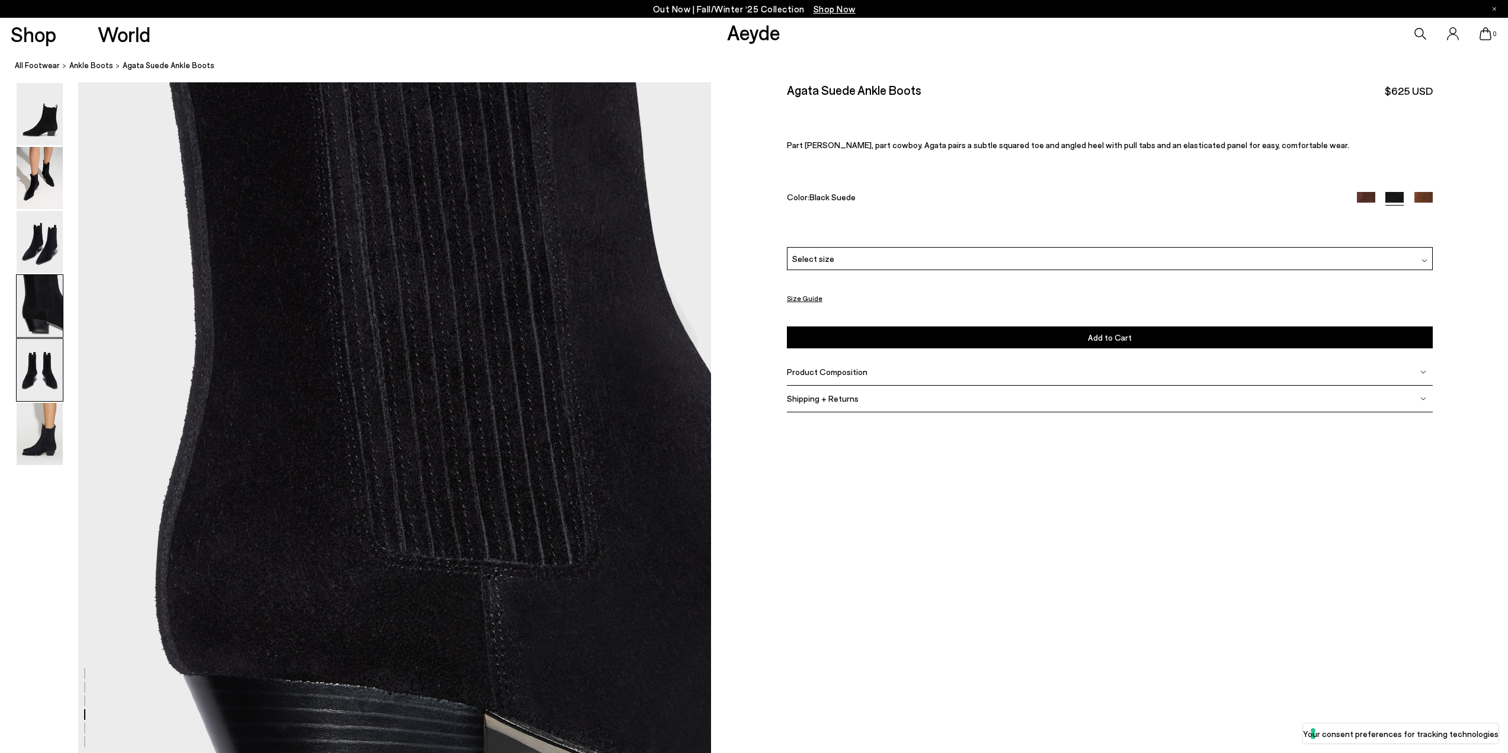
click at [46, 361] on img at bounding box center [40, 370] width 46 height 62
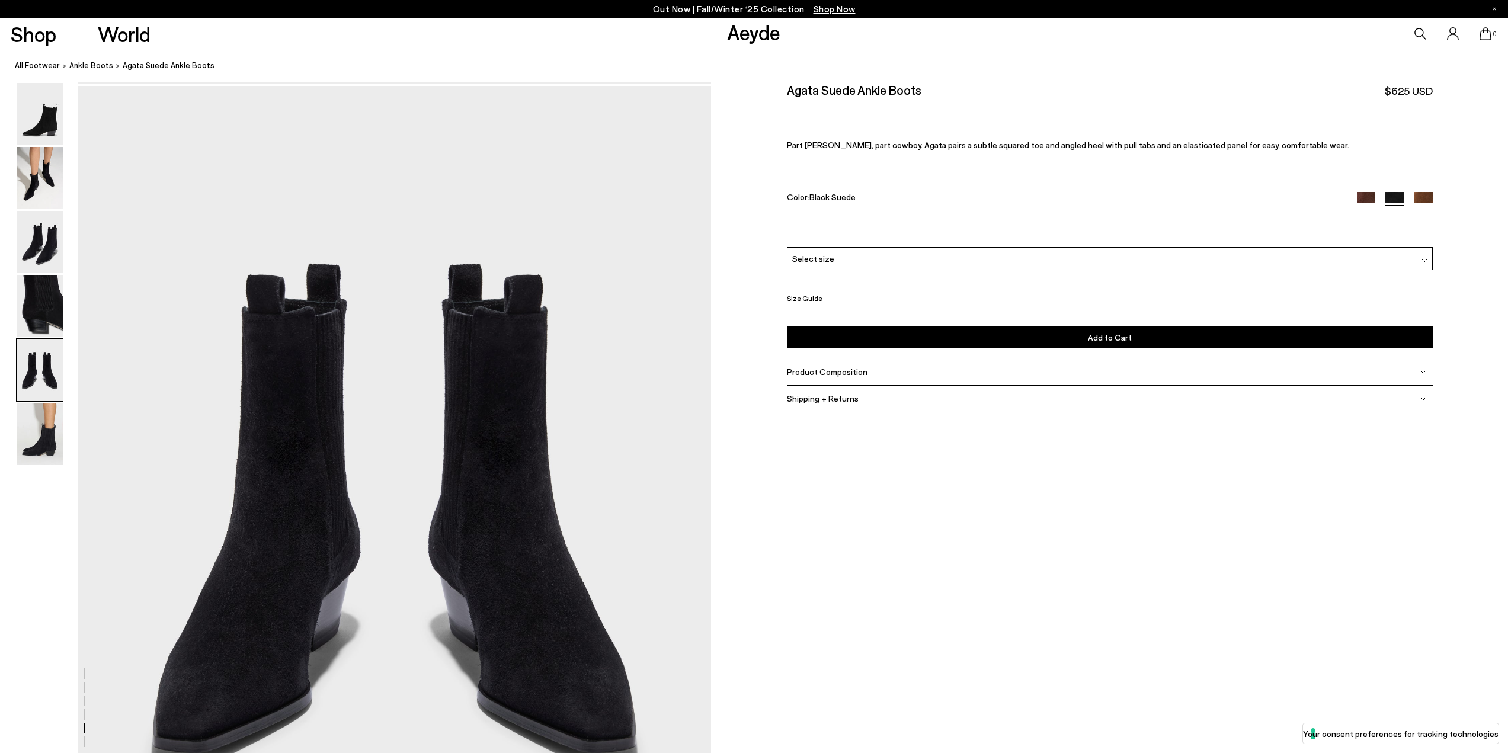
scroll to position [3386, 0]
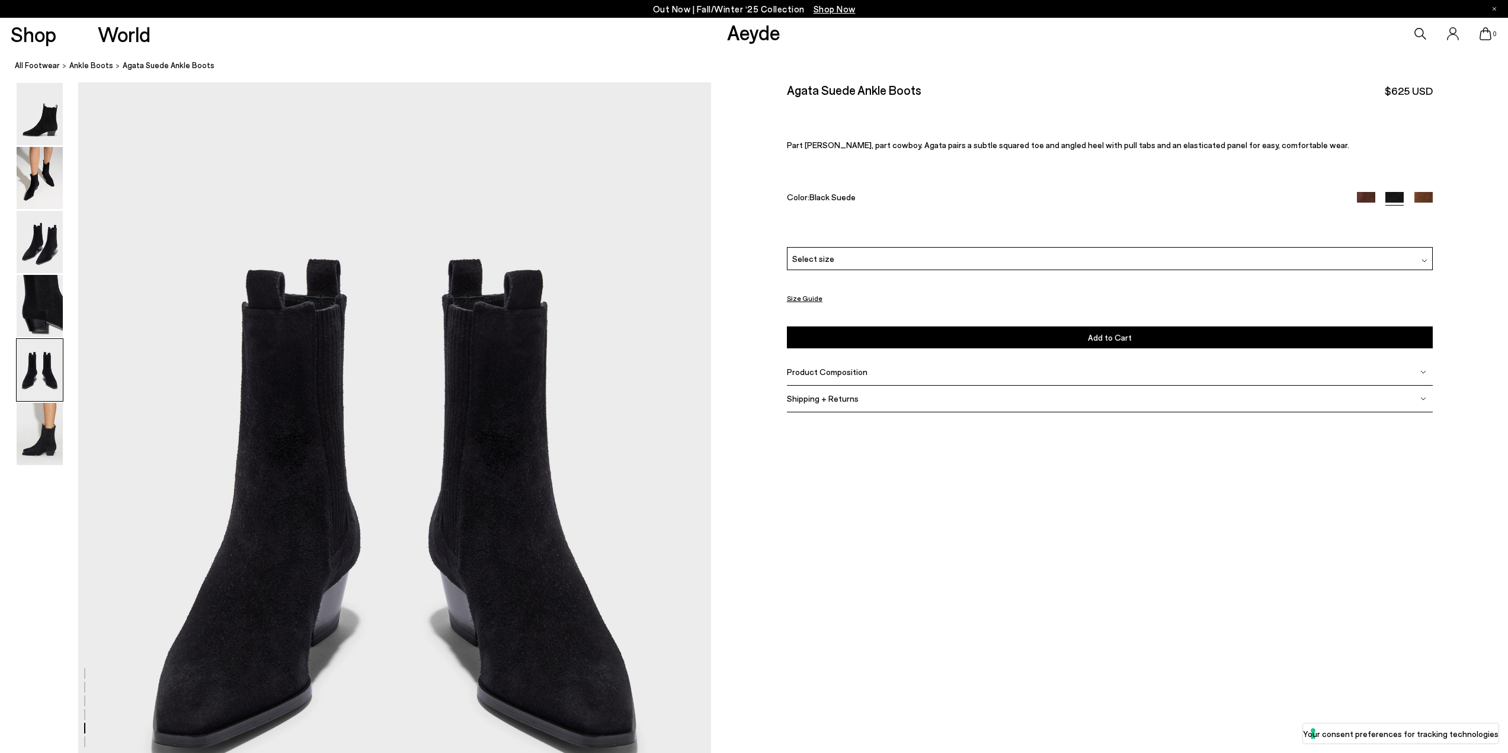
click at [1088, 261] on div "Select size" at bounding box center [1110, 258] width 646 height 23
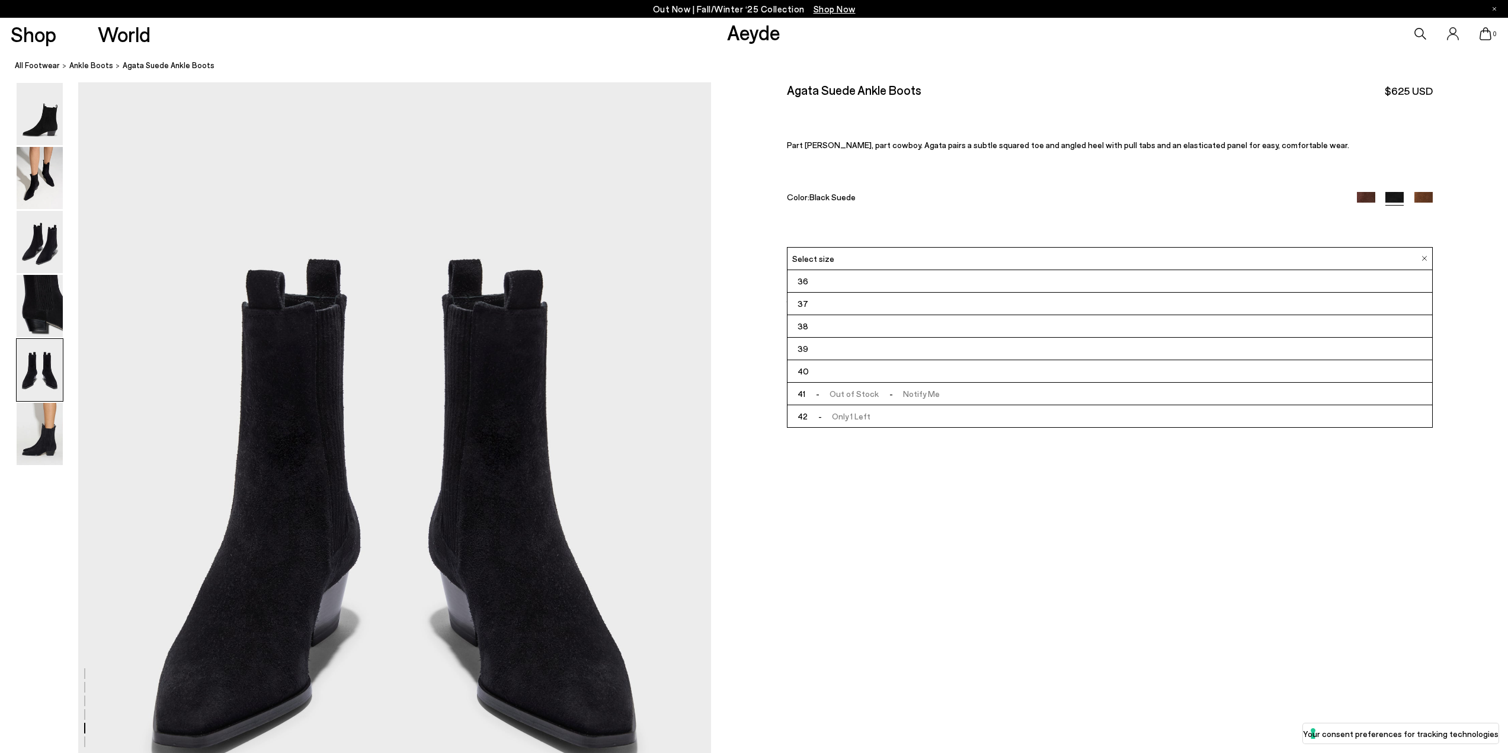
click at [823, 348] on li "39" at bounding box center [1110, 349] width 645 height 23
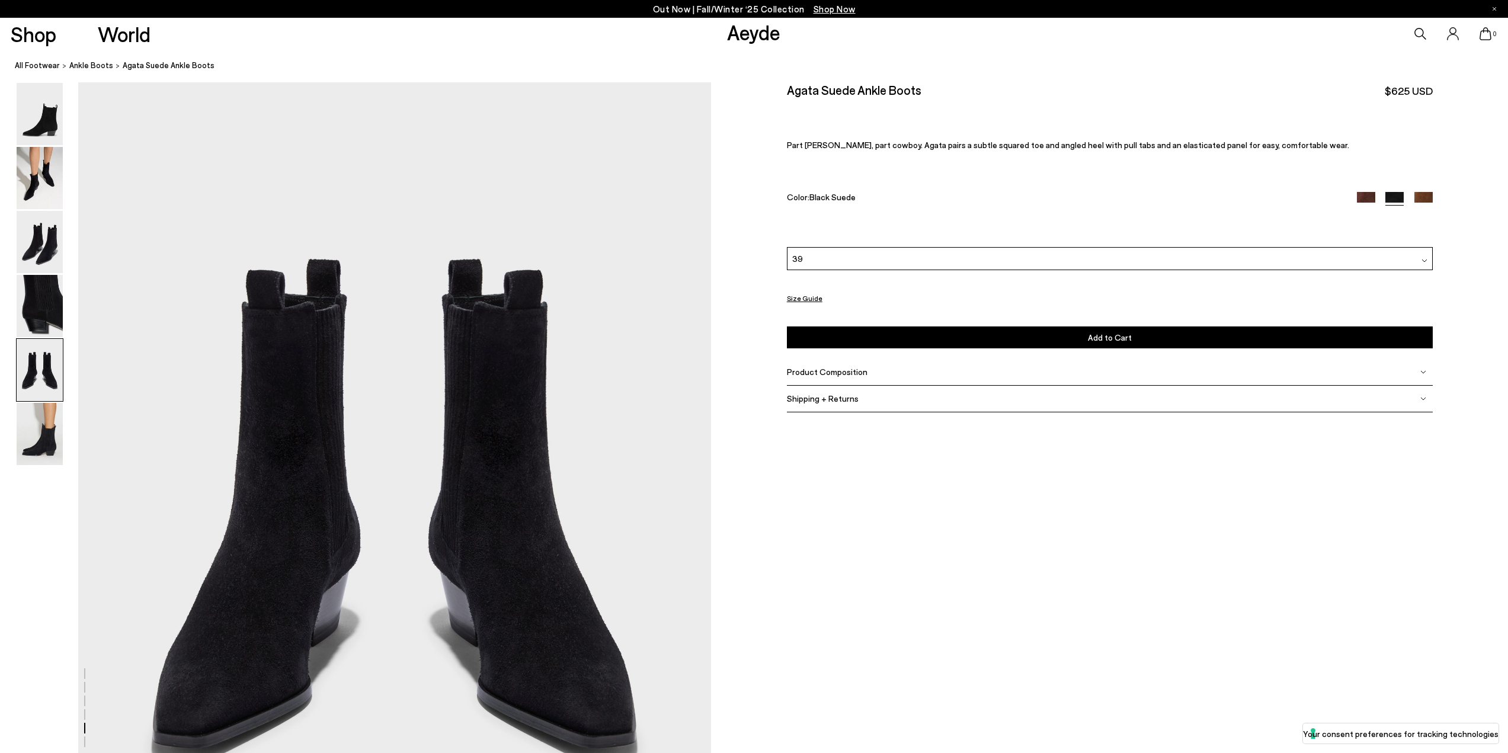
click at [796, 297] on button "Size Guide" at bounding box center [805, 298] width 36 height 15
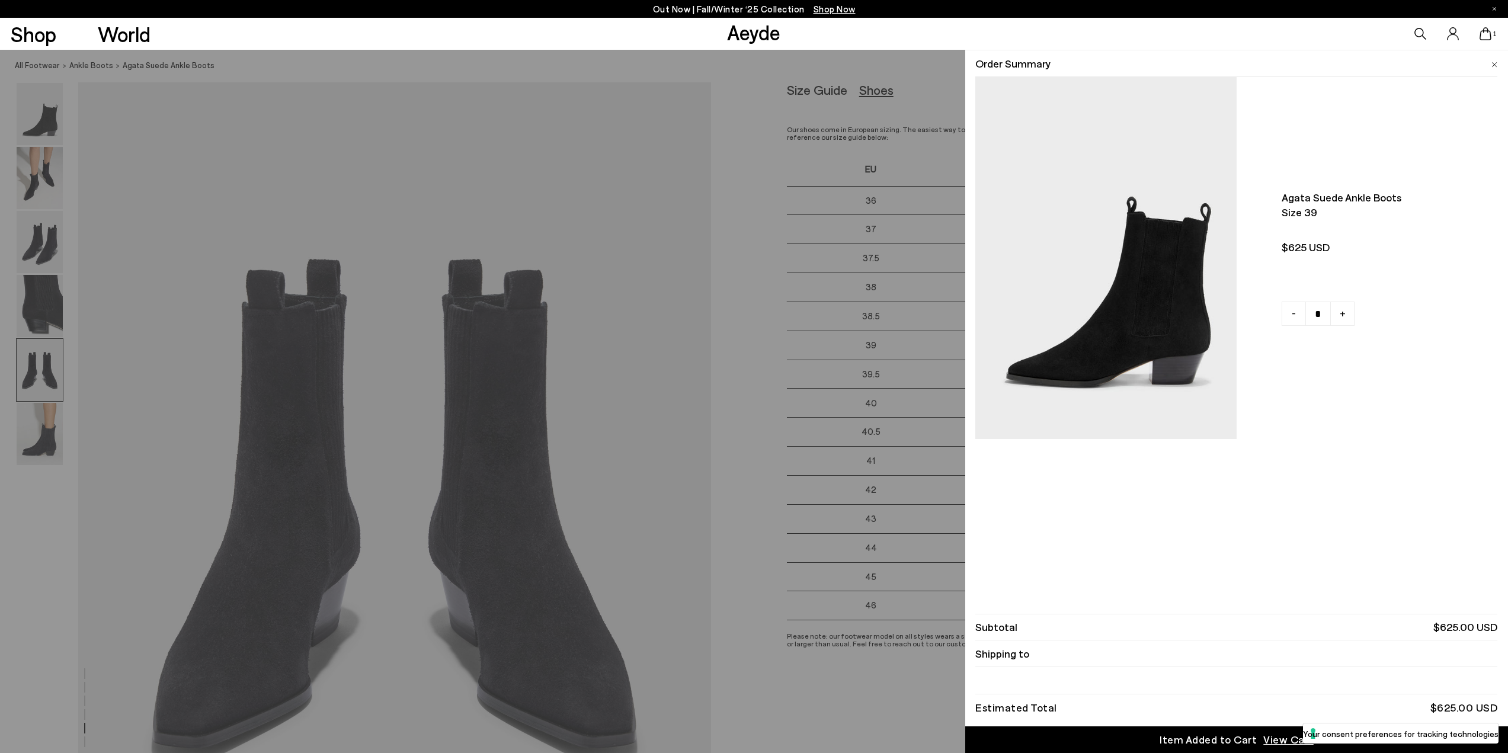
click at [1496, 60] on span at bounding box center [1495, 62] width 6 height 15
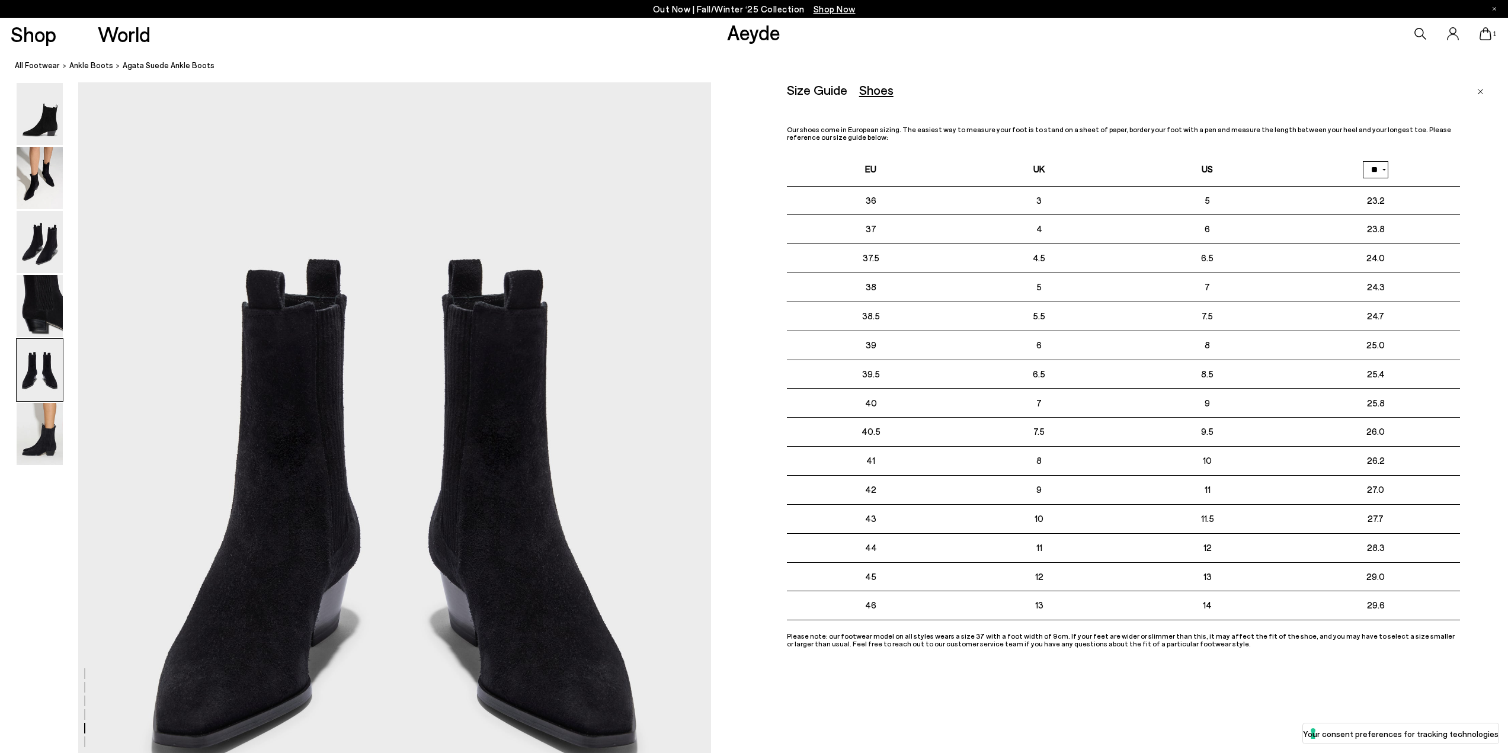
click at [1481, 91] on img "Close" at bounding box center [1480, 92] width 7 height 6
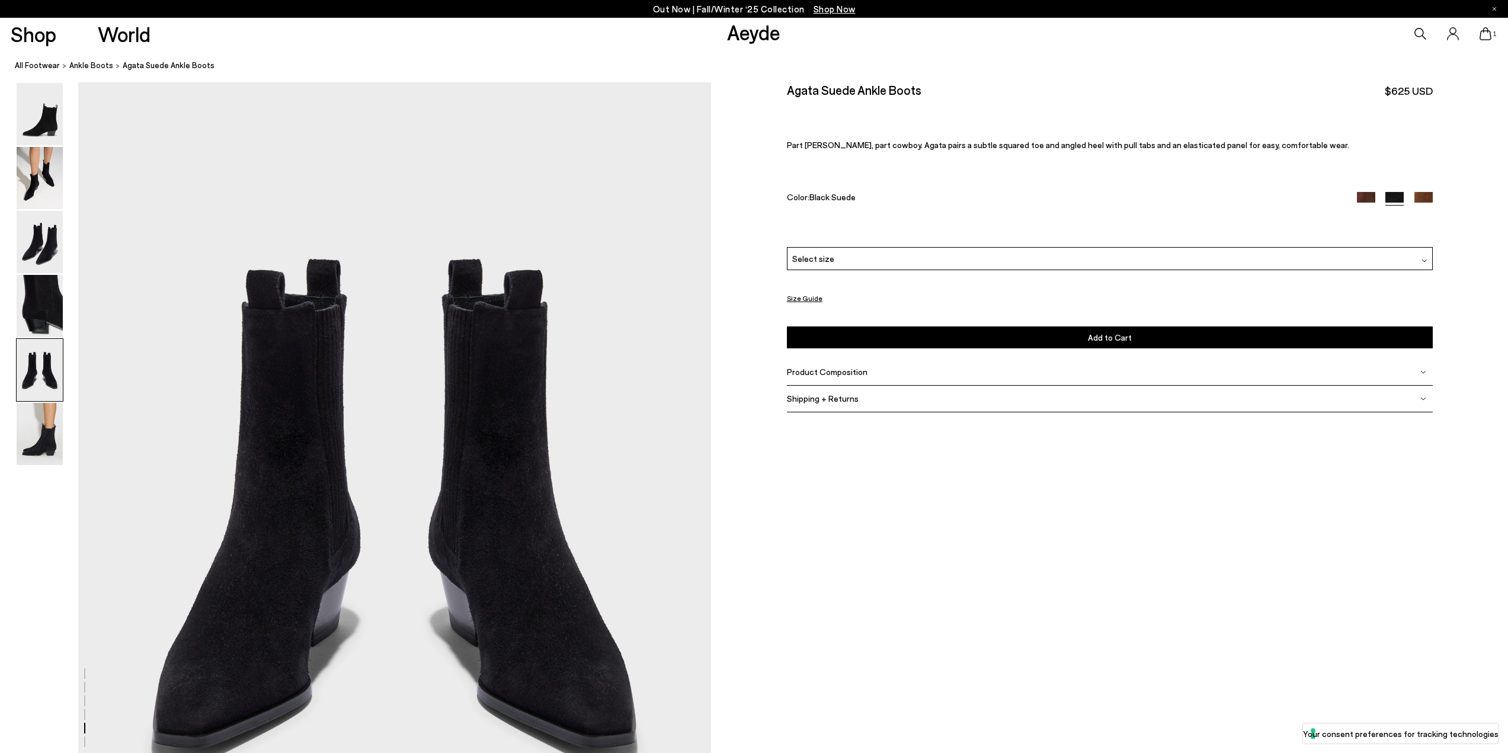
click at [1071, 261] on div "Select size" at bounding box center [1110, 258] width 646 height 23
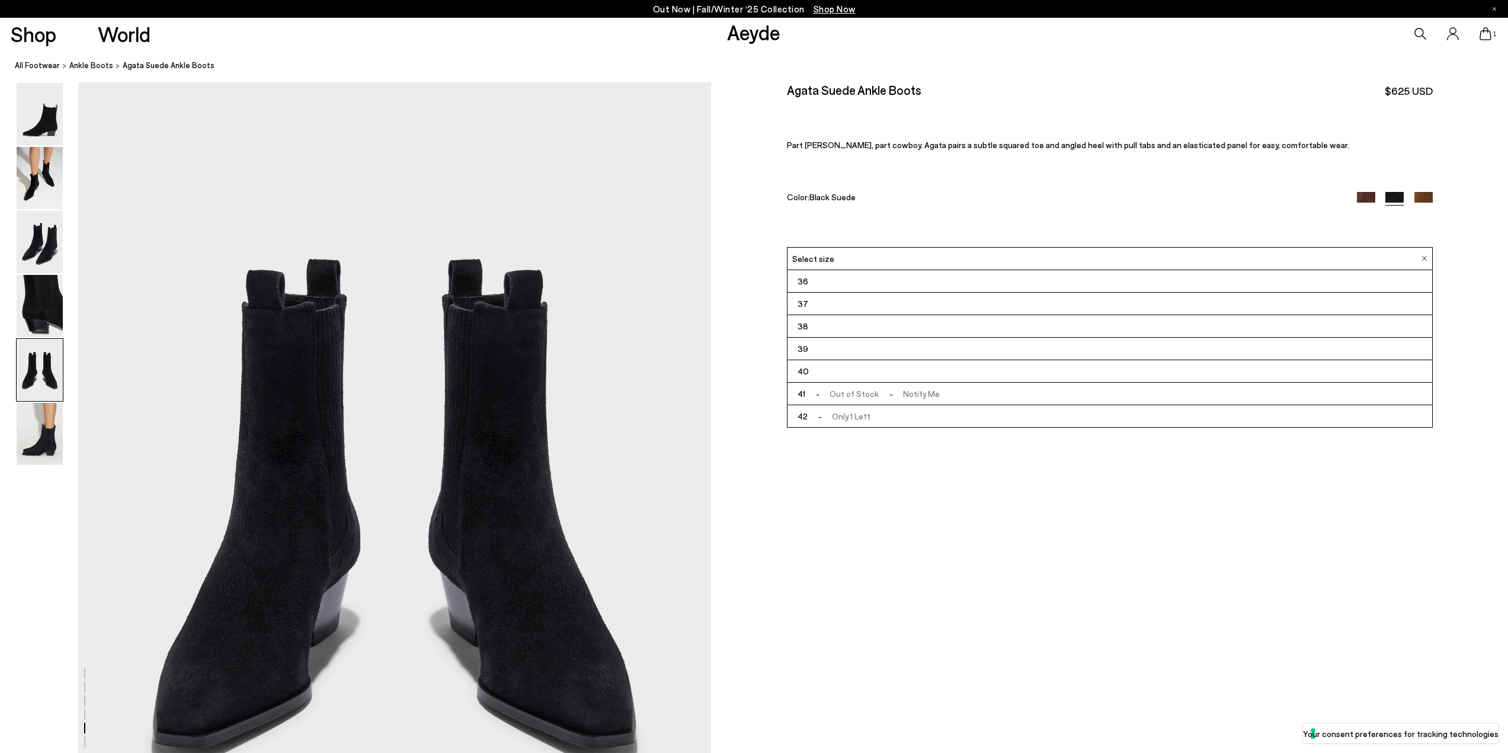
click at [940, 347] on li "39" at bounding box center [1110, 349] width 645 height 23
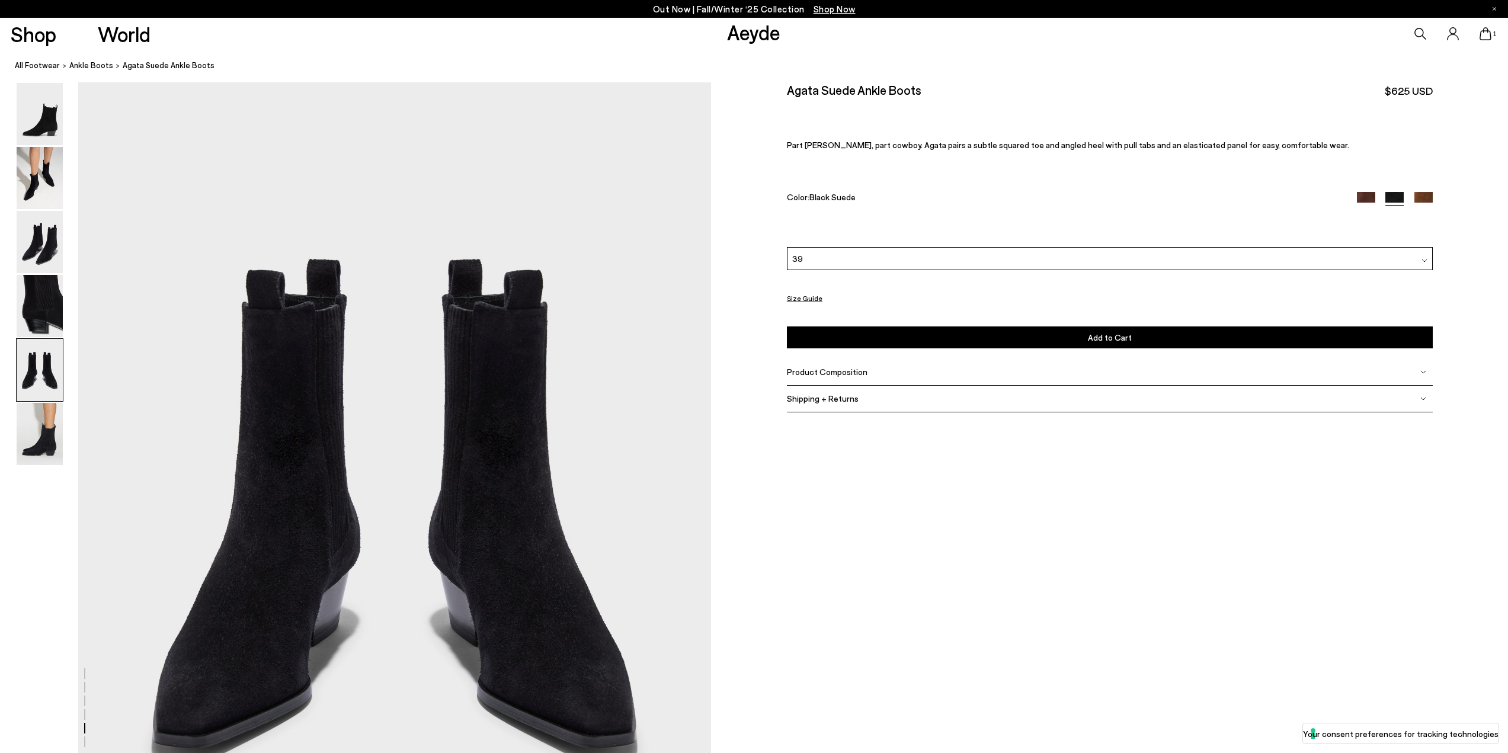
click at [49, 453] on img at bounding box center [40, 434] width 46 height 62
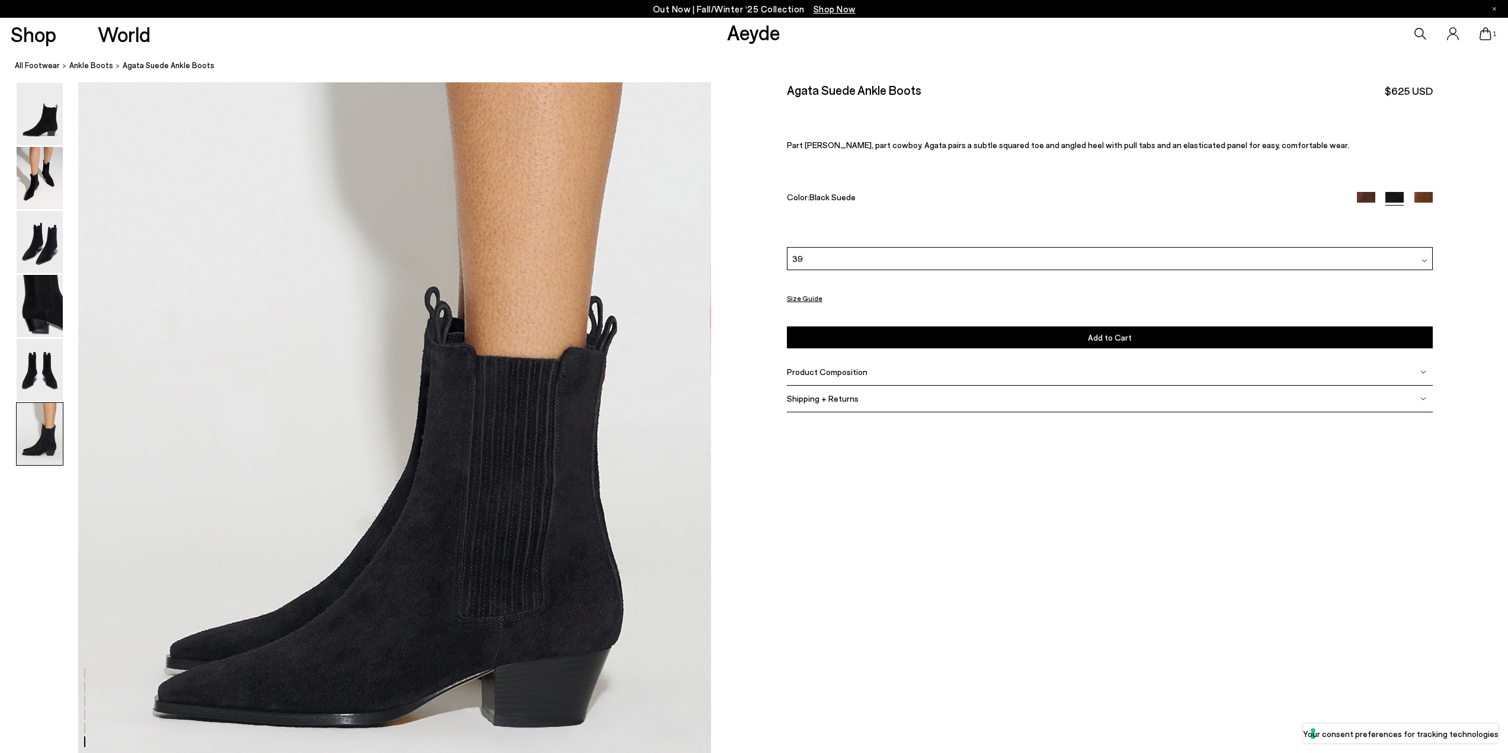
scroll to position [4312, 0]
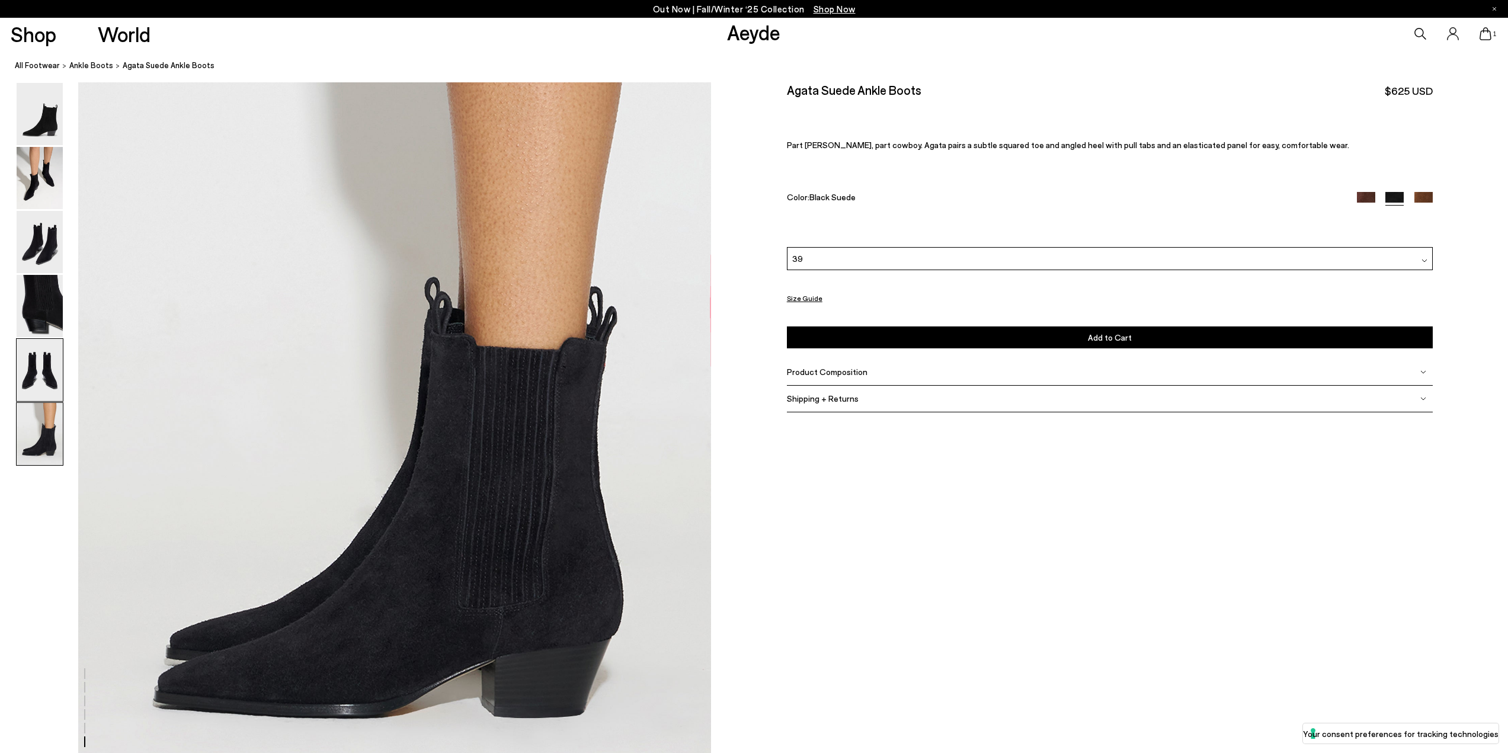
click at [28, 373] on img at bounding box center [40, 370] width 46 height 62
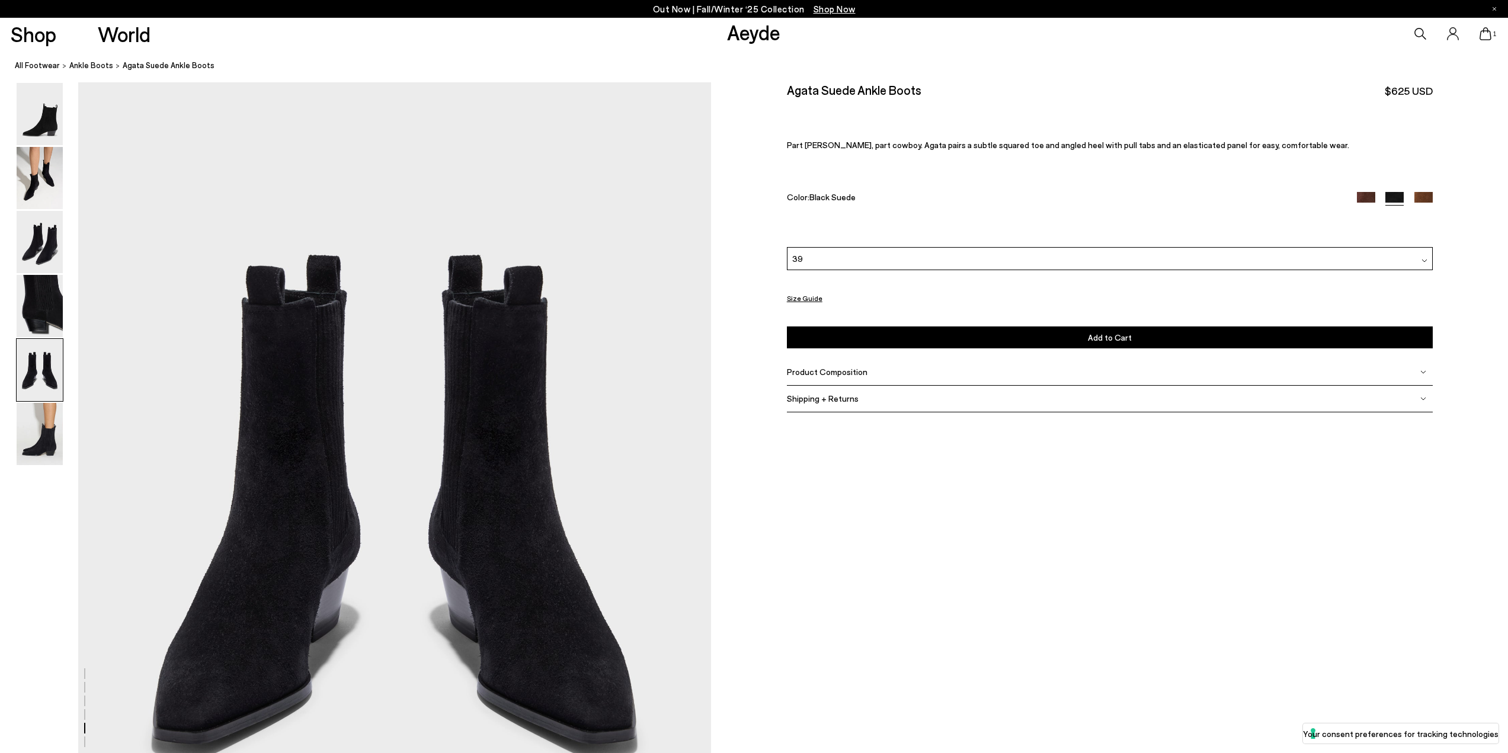
scroll to position [3386, 0]
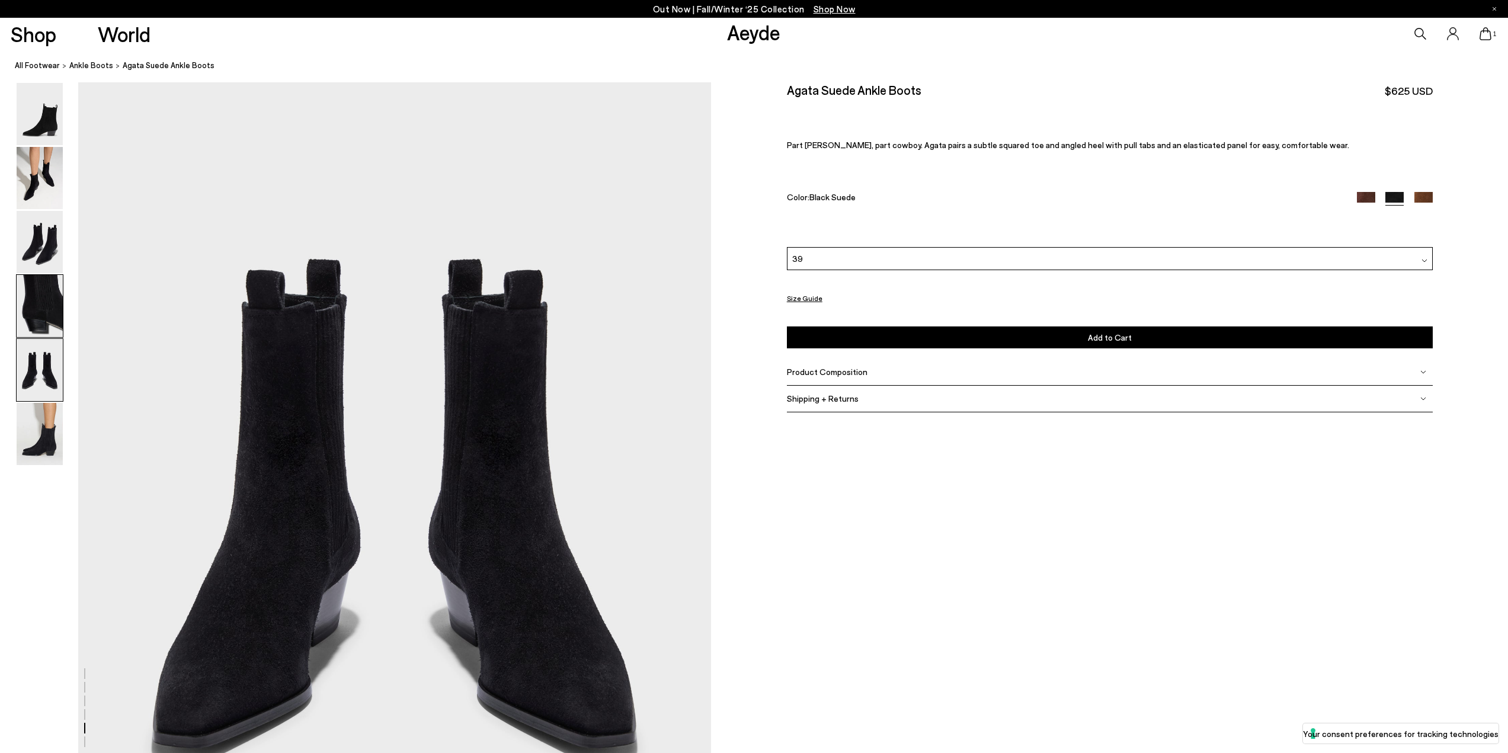
click at [55, 287] on img at bounding box center [40, 306] width 46 height 62
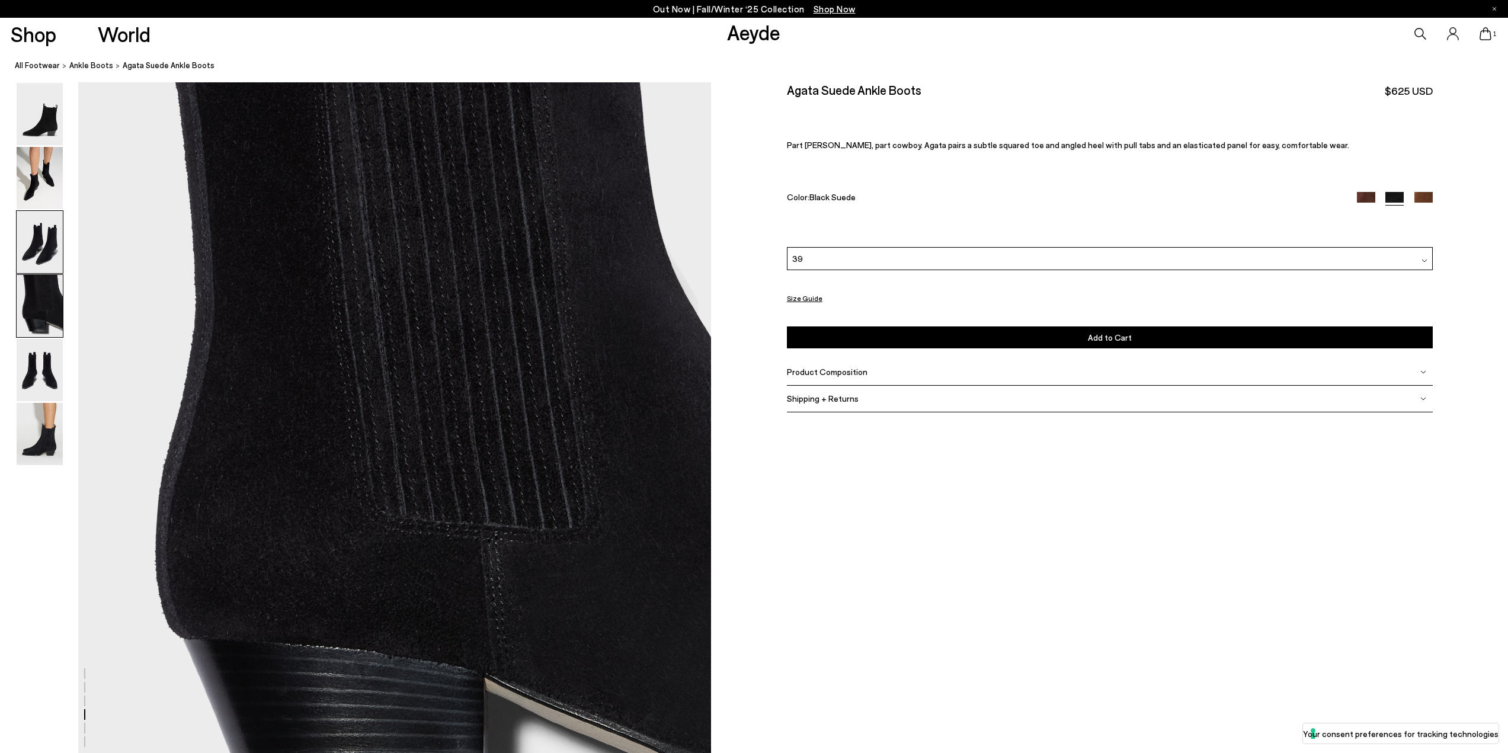
scroll to position [2539, 0]
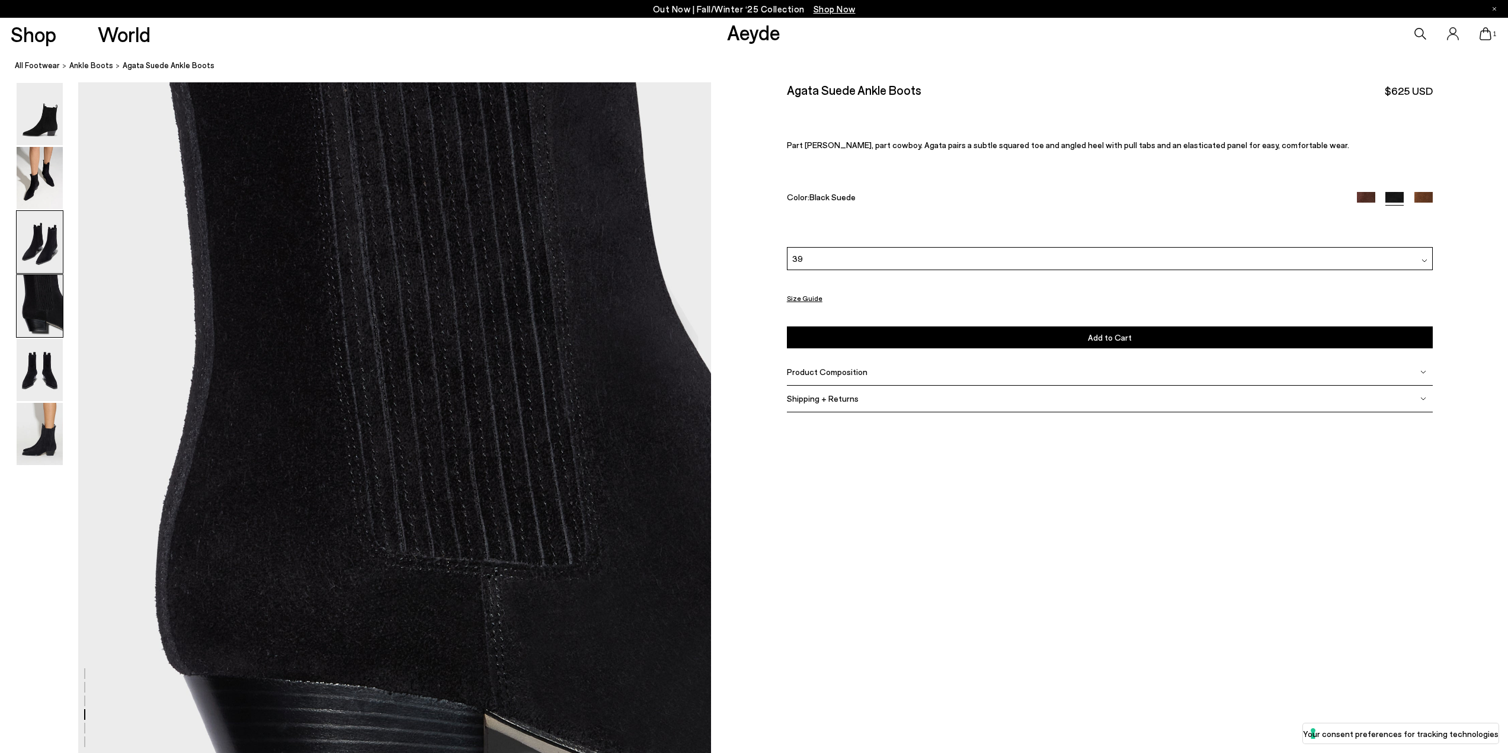
click at [53, 233] on img at bounding box center [40, 242] width 46 height 62
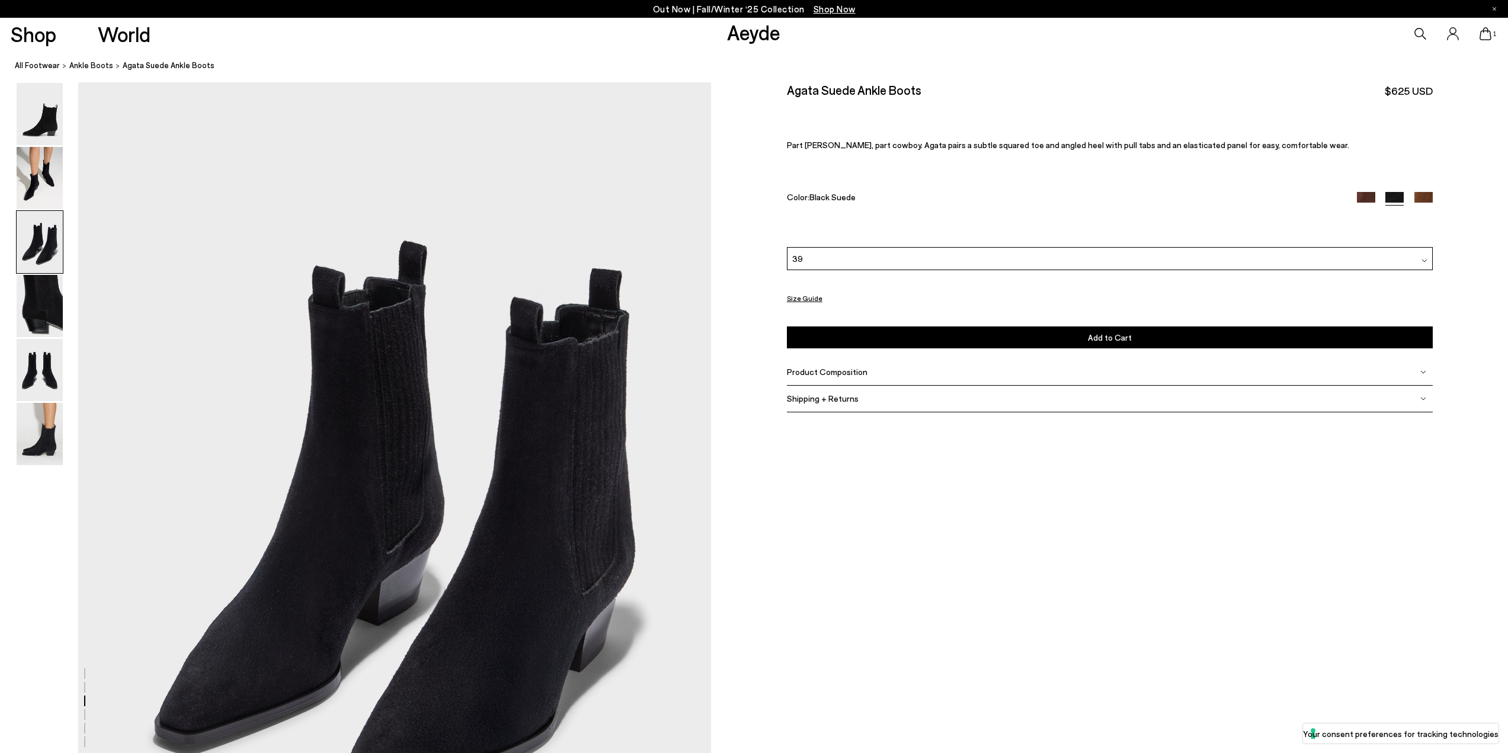
scroll to position [1693, 0]
